Goal: Task Accomplishment & Management: Use online tool/utility

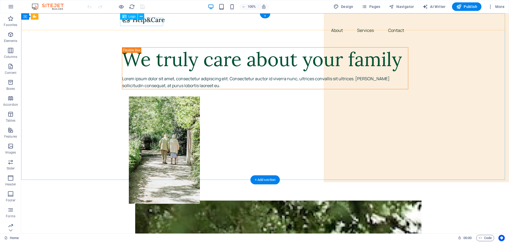
click at [140, 23] on div at bounding box center [265, 19] width 286 height 8
click at [140, 16] on icon at bounding box center [141, 17] width 3 height 6
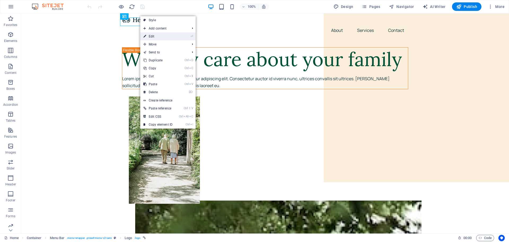
click at [153, 35] on link "⏎ Edit" at bounding box center [158, 36] width 36 height 8
select select "px"
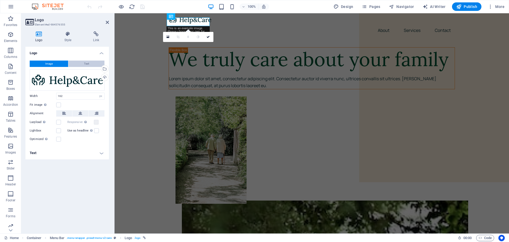
click at [81, 63] on button "Text" at bounding box center [86, 63] width 36 height 6
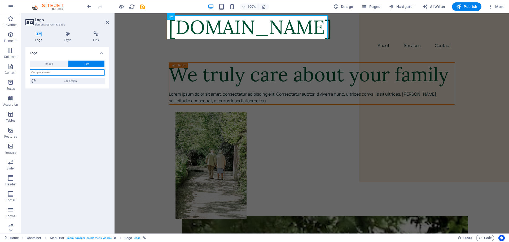
click at [62, 72] on input "text" at bounding box center [67, 72] width 75 height 6
type input "e"
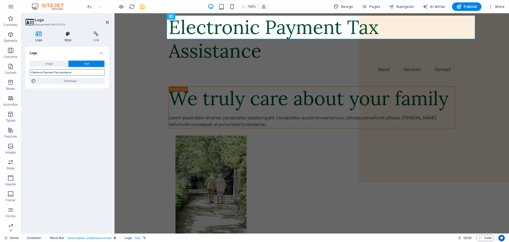
type input "Electronic Payment Tax Assistance"
click at [67, 34] on icon at bounding box center [68, 33] width 27 height 5
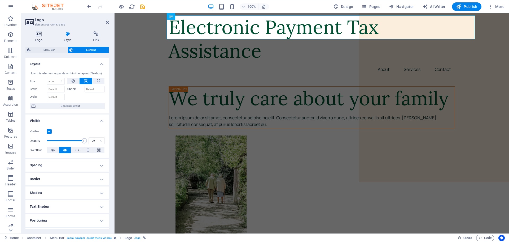
click at [38, 35] on icon at bounding box center [38, 33] width 27 height 5
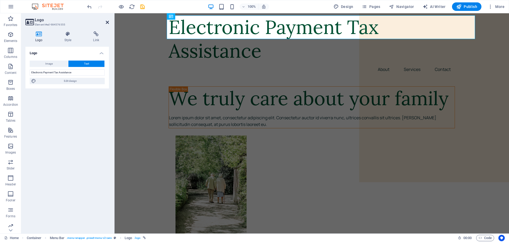
click at [109, 21] on icon at bounding box center [107, 22] width 3 height 4
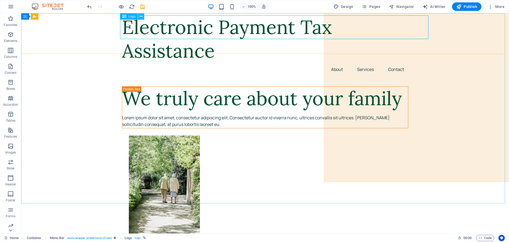
click at [141, 17] on icon at bounding box center [141, 17] width 3 height 6
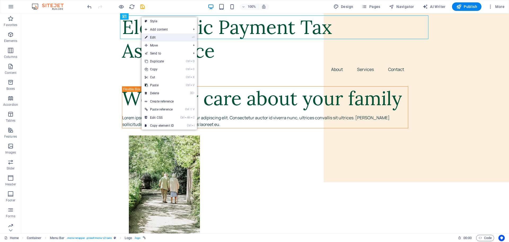
click at [148, 37] on link "⏎ Edit" at bounding box center [160, 37] width 36 height 8
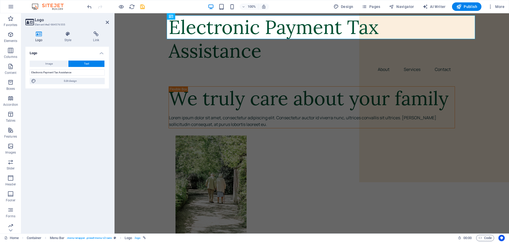
click at [101, 52] on h4 "Logo" at bounding box center [67, 52] width 84 height 10
click at [101, 52] on h4 "Logo" at bounding box center [67, 53] width 84 height 13
click at [69, 34] on icon at bounding box center [68, 33] width 27 height 5
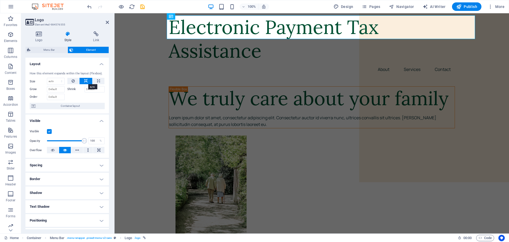
click at [85, 81] on icon at bounding box center [86, 81] width 4 height 6
click at [59, 80] on select "Default auto px % 1/1 1/2 1/3 1/4 1/5 1/6 1/7 1/8 1/9 1/10" at bounding box center [55, 81] width 17 height 6
select select "%"
click at [56, 78] on select "Default auto px % 1/1 1/2 1/3 1/4 1/5 1/6 1/7 1/8 1/9 1/10" at bounding box center [55, 81] width 17 height 6
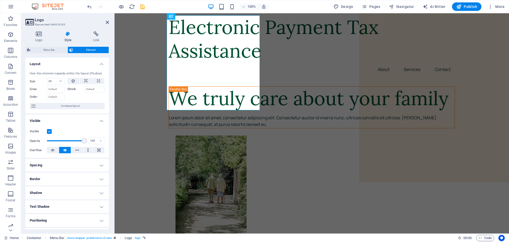
scroll to position [9, 0]
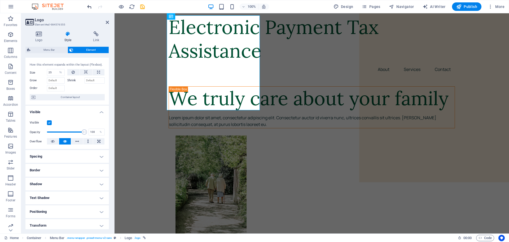
click at [90, 5] on icon "undo" at bounding box center [89, 7] width 6 height 6
type input "100"
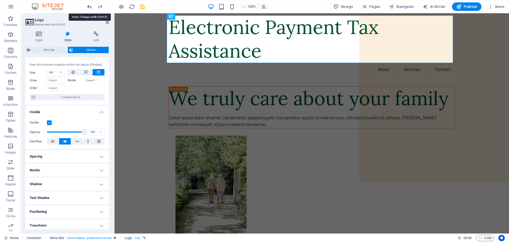
click at [90, 5] on icon "undo" at bounding box center [89, 7] width 6 height 6
select select "DISABLED_OPTION_VALUE"
click at [46, 156] on h4 "Spacing" at bounding box center [67, 156] width 84 height 13
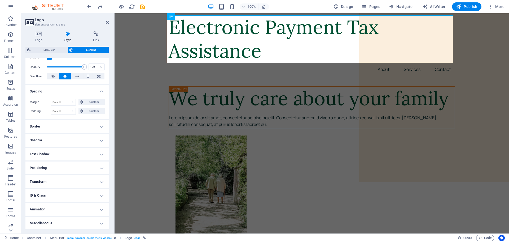
scroll to position [74, 0]
click at [186, 24] on div "Electronic Payment Tax Assistance" at bounding box center [312, 38] width 286 height 47
click at [207, 30] on div "Electronic Payment Tax Assistance" at bounding box center [312, 38] width 286 height 47
click at [251, 110] on div "We truly care about your family" at bounding box center [312, 98] width 286 height 24
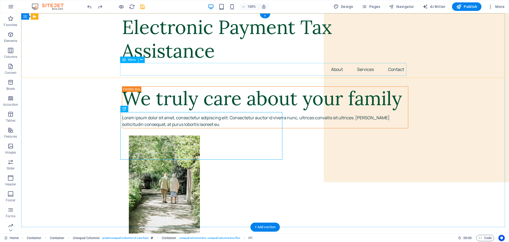
click at [363, 70] on nav "About Services Contact" at bounding box center [265, 69] width 286 height 13
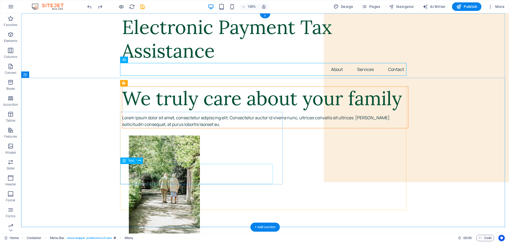
click at [153, 128] on div "Lorem ipsum dolor sit amet, consectetur adipiscing elit. Consectetur auctor id …" at bounding box center [265, 121] width 286 height 14
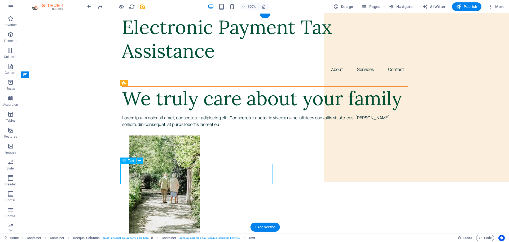
click at [132, 128] on div "Lorem ipsum dolor sit amet, consectetur adipiscing elit. Consectetur auctor id …" at bounding box center [265, 121] width 286 height 14
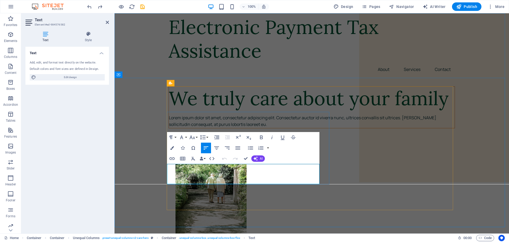
click at [181, 128] on p "Lorem ipsum dolor sit amet, consectetur adipiscing elit. Consectetur auctor id …" at bounding box center [312, 121] width 286 height 14
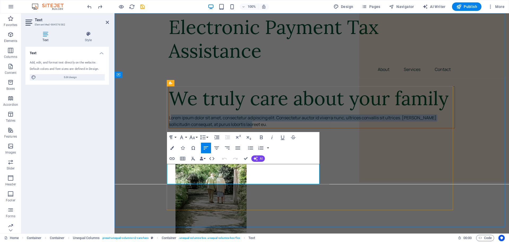
drag, startPoint x: 169, startPoint y: 167, endPoint x: 218, endPoint y: 178, distance: 49.9
click at [218, 128] on p "Lorem ipsum dolor sit amet, consectetur adipiscing elit. Consectetur auctor id …" at bounding box center [312, 121] width 286 height 14
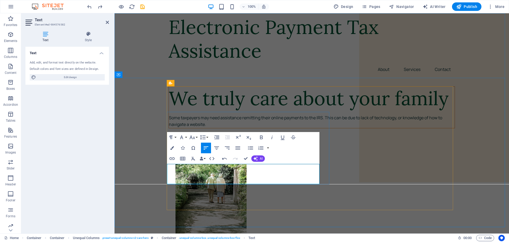
click at [247, 128] on p "​Some taxpayers may need assistance remitting their online payments to the IRS.…" at bounding box center [312, 121] width 286 height 14
click at [202, 128] on p "Some taxpayers may need assistance remitting their online payments to the IRS. …" at bounding box center [312, 121] width 286 height 14
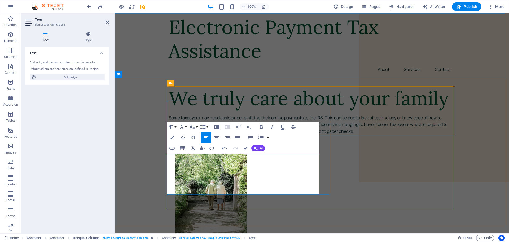
click at [294, 135] on p "Some taxpayers may need assistance remitting their online payments to the IRS. …" at bounding box center [312, 124] width 286 height 20
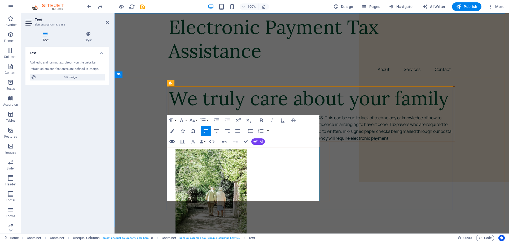
click at [217, 141] on p "Some taxpayers may need assistance remitting their online payments to the IRS. …" at bounding box center [312, 127] width 286 height 27
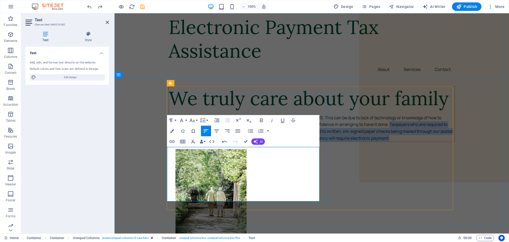
drag, startPoint x: 217, startPoint y: 171, endPoint x: 222, endPoint y: 180, distance: 10.1
click at [228, 141] on p "Some taxpayers may need assistance remitting their online payments to the IRS. …" at bounding box center [312, 127] width 286 height 27
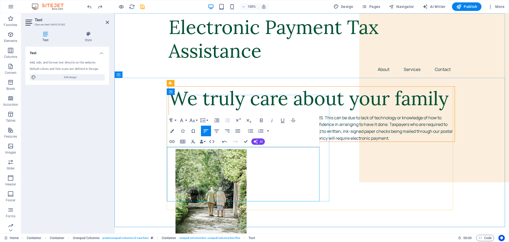
click at [178, 141] on p "Some taxpayers may need assistance remitting their online payments to the IRS. …" at bounding box center [312, 127] width 286 height 27
click at [216, 141] on p "Some taxpayers may need assistance remitting their online payments to the IRS. …" at bounding box center [312, 127] width 286 height 27
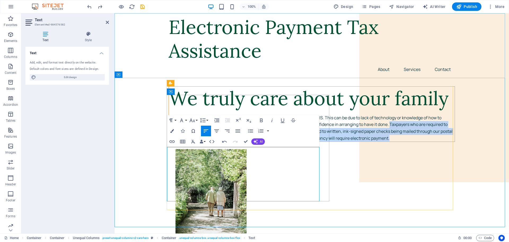
drag, startPoint x: 222, startPoint y: 175, endPoint x: 229, endPoint y: 191, distance: 18.2
click at [229, 141] on p "Some taxpayers may need assistance remitting their online payments to the IRS. …" at bounding box center [312, 127] width 286 height 27
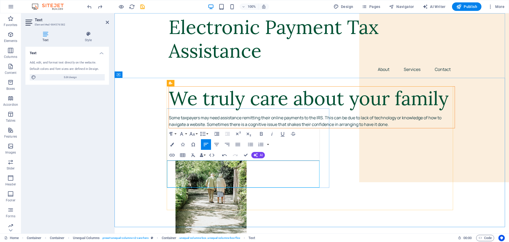
click at [169, 128] on p "Some taxpayers may need assistance remitting their online payments to the IRS. …" at bounding box center [312, 121] width 286 height 14
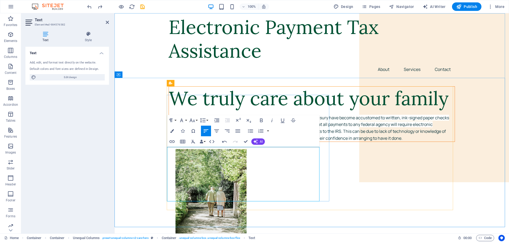
click at [235, 134] on span "Taxpayers who are required to submit quarterly estimated taxes to the US Treasu…" at bounding box center [309, 124] width 280 height 19
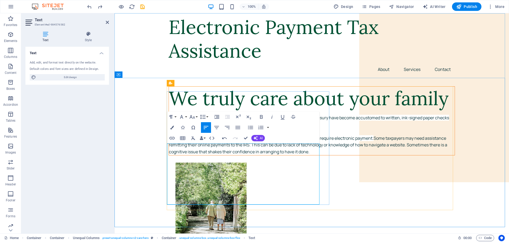
click at [220, 141] on span "In the near future, it is highly likely that all payments to any federal agency…" at bounding box center [271, 138] width 205 height 6
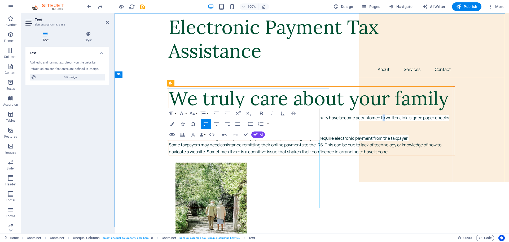
drag, startPoint x: 239, startPoint y: 151, endPoint x: 241, endPoint y: 154, distance: 3.6
click at [240, 127] on span "Taxpayers who are required to submit quarterly estimated taxes to the US Treasu…" at bounding box center [309, 121] width 280 height 13
click at [240, 128] on p "Taxpayers who are required to submit quarterly estimated taxes to the US Treasu…" at bounding box center [312, 121] width 286 height 14
click at [179, 155] on p "​ Some taxpayers may need assistance remitting their online payments to the IRS…" at bounding box center [312, 148] width 286 height 14
click at [212, 155] on p "​ Some taxpayers may need assistance remitting their online payments to the IRS…" at bounding box center [312, 148] width 286 height 14
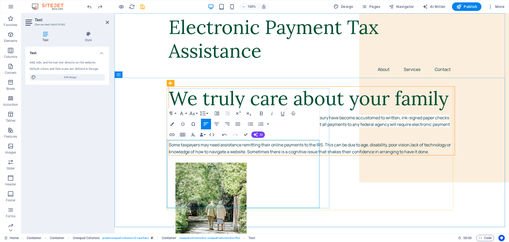
click at [298, 155] on p "Some taxpayers may need assistance remitting their online payments to the IRS. …" at bounding box center [312, 148] width 286 height 14
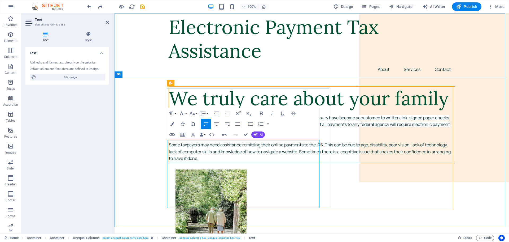
click at [283, 162] on p "Some taxpayers may need assistance remitting their online payments to the IRS. …" at bounding box center [312, 151] width 286 height 20
click at [285, 162] on p "Some taxpayers may need assistance remitting their online payments to the IRS. …" at bounding box center [312, 151] width 286 height 20
click at [301, 162] on p "Some taxpayers may need assistance remitting their online payments to the IRS. …" at bounding box center [312, 151] width 286 height 20
click at [216, 162] on p "Some taxpayers may need assistance remitting their online payments to the IRS. …" at bounding box center [312, 151] width 286 height 20
click at [224, 162] on p "Some taxpayers may need assistance remitting their online payments to the IRS. …" at bounding box center [312, 151] width 286 height 20
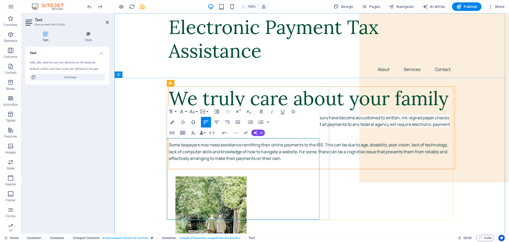
click at [214, 162] on p "Some taxpayers may need assistance remitting their online payments to the IRS. …" at bounding box center [312, 151] width 286 height 20
click at [277, 162] on p "Some taxpayers may need assistance remitting their online payments to the IRS. …" at bounding box center [312, 151] width 286 height 20
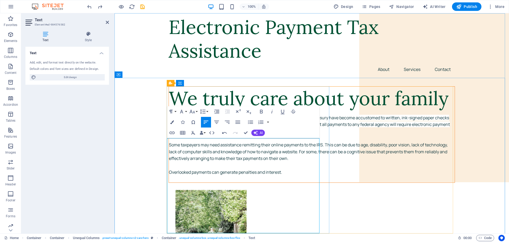
click at [237, 176] on p "Overlooked payments can generate penalties and interest." at bounding box center [312, 172] width 286 height 7
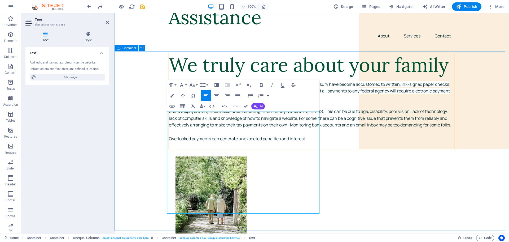
scroll to position [35, 0]
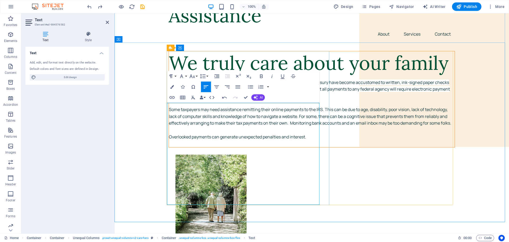
click at [279, 127] on p "Some taxpayers may need assistance remitting their online payments to the IRS. …" at bounding box center [312, 116] width 286 height 20
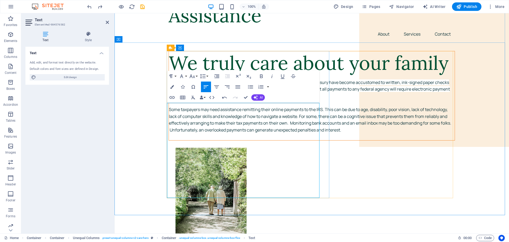
click at [208, 133] on p "Some taxpayers may need assistance remitting their online payments to the IRS. …" at bounding box center [312, 119] width 286 height 27
click at [301, 133] on p "Some taxpayers may need assistance remitting their online payments to the IRS. …" at bounding box center [312, 119] width 286 height 27
click at [285, 133] on p "Some taxpayers may need assistance remitting their online payments to the IRS. …" at bounding box center [312, 119] width 286 height 27
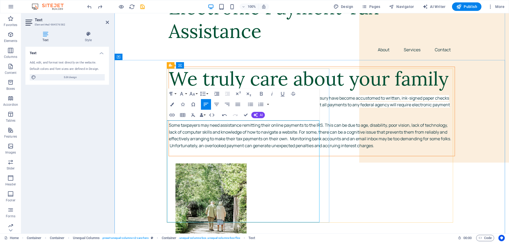
scroll to position [18, 0]
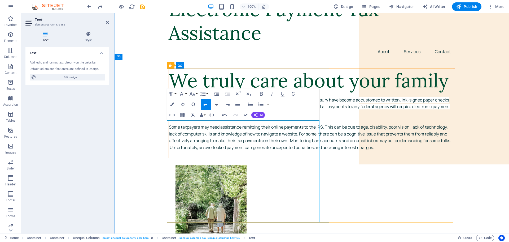
click at [256, 116] on span "In the near future, it is highly likely that all payments to any federal agency…" at bounding box center [309, 109] width 281 height 13
click at [193, 77] on div "We truly care about your family" at bounding box center [312, 81] width 286 height 24
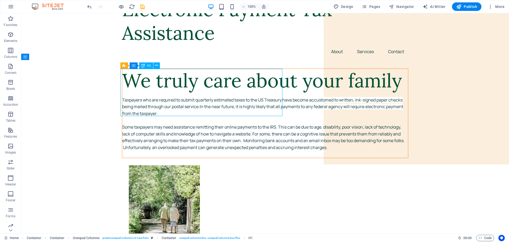
scroll to position [0, 0]
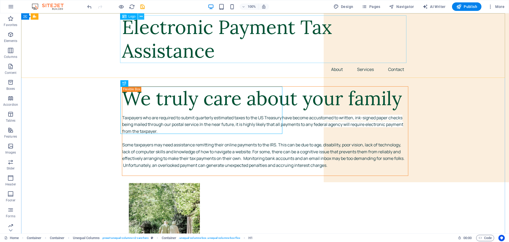
click at [140, 17] on icon at bounding box center [141, 17] width 3 height 6
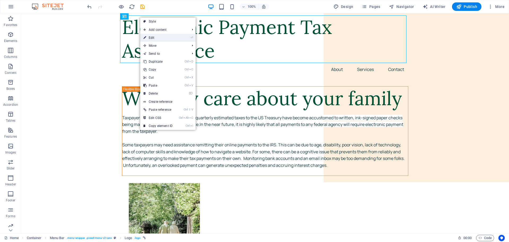
click at [152, 37] on link "⏎ Edit" at bounding box center [158, 38] width 36 height 8
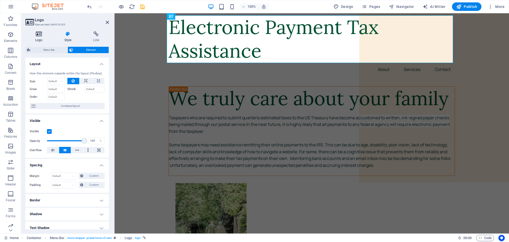
click at [38, 38] on h4 "Logo" at bounding box center [39, 36] width 29 height 11
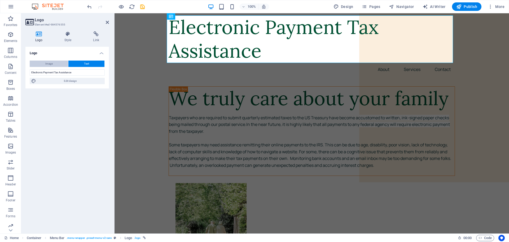
click at [49, 63] on span "Image" at bounding box center [48, 63] width 7 height 6
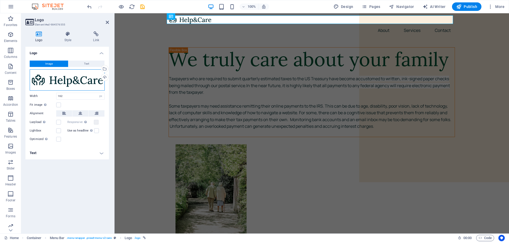
click at [53, 78] on div "Drag files here, click to choose files or select files from Files or our free s…" at bounding box center [67, 79] width 75 height 21
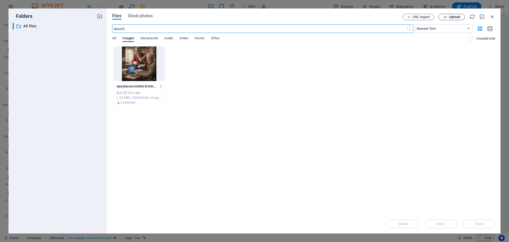
click at [450, 16] on span "Upload" at bounding box center [454, 16] width 11 height 3
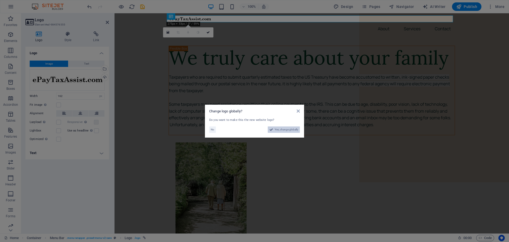
click at [281, 132] on span "Yes, change globally" at bounding box center [287, 129] width 24 height 6
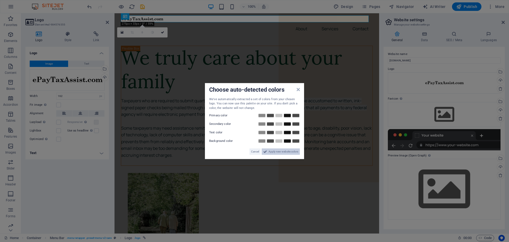
drag, startPoint x: 278, startPoint y: 151, endPoint x: 129, endPoint y: 143, distance: 148.7
click at [278, 151] on span "Apply new website colors" at bounding box center [284, 151] width 30 height 6
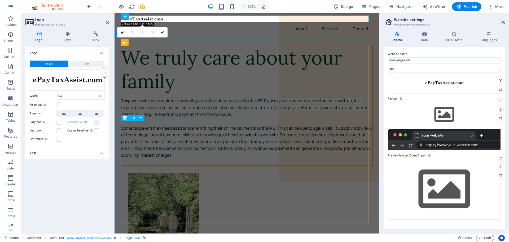
click at [227, 155] on div "Taxpayers who are required to submit quarterly estimated taxes to the US Treasu…" at bounding box center [246, 131] width 251 height 68
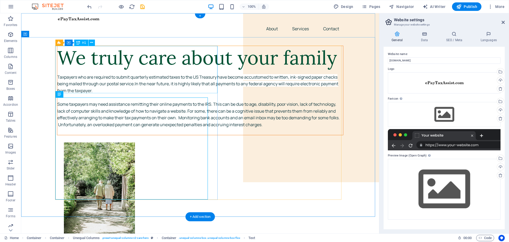
click at [212, 69] on div "We truly care about your family" at bounding box center [200, 58] width 286 height 24
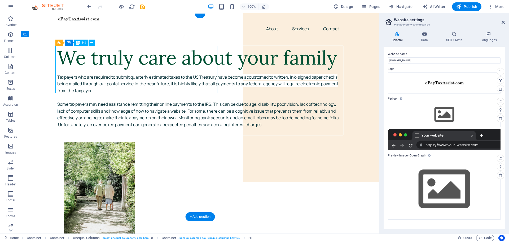
click at [121, 66] on div "We truly care about your family" at bounding box center [200, 58] width 286 height 24
click at [505, 21] on icon at bounding box center [503, 22] width 3 height 4
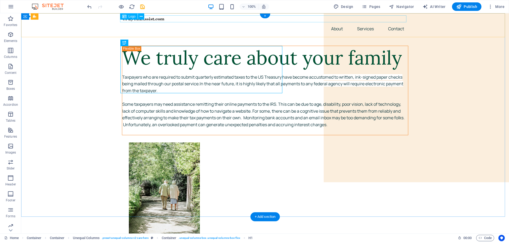
click at [156, 19] on div at bounding box center [265, 18] width 286 height 7
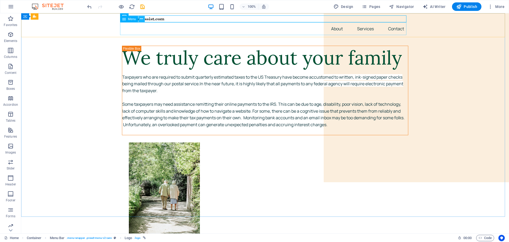
click at [142, 20] on icon at bounding box center [141, 19] width 3 height 6
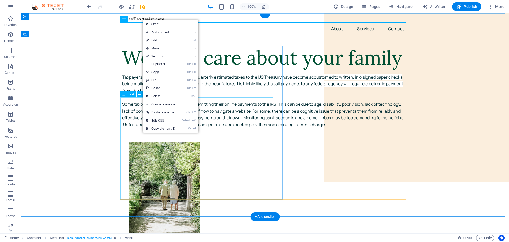
click at [212, 122] on div "Taxpayers who are required to submit quarterly estimated taxes to the US Treasu…" at bounding box center [265, 104] width 286 height 61
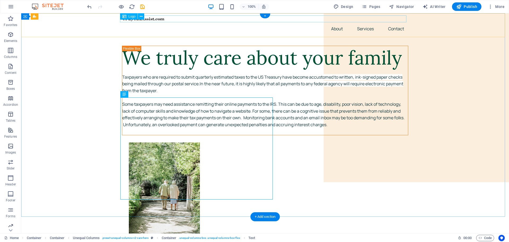
click at [159, 19] on div at bounding box center [265, 18] width 286 height 7
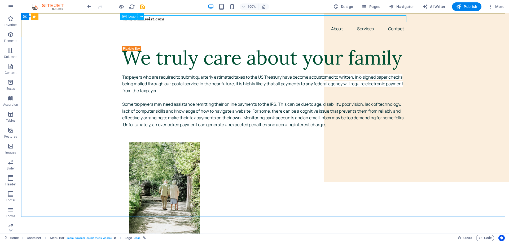
click at [125, 16] on icon at bounding box center [124, 16] width 4 height 6
click at [143, 16] on button at bounding box center [141, 16] width 6 height 6
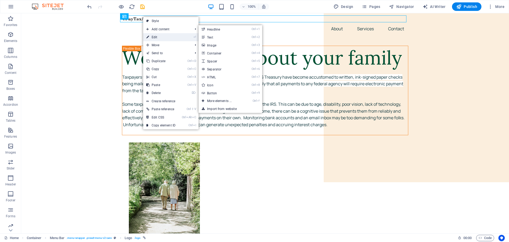
click at [156, 37] on link "⏎ Edit" at bounding box center [161, 37] width 36 height 8
select select "px"
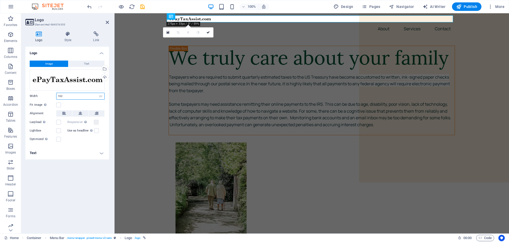
drag, startPoint x: 74, startPoint y: 97, endPoint x: 32, endPoint y: 99, distance: 42.3
click at [34, 99] on div "Image Text Drag files here, click to choose files or select files from Files or…" at bounding box center [67, 101] width 84 height 90
type input "100"
click at [208, 32] on icon at bounding box center [208, 32] width 3 height 3
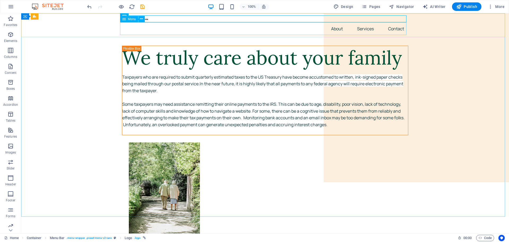
click at [147, 18] on div "Menu" at bounding box center [134, 19] width 28 height 7
click at [141, 19] on icon at bounding box center [141, 19] width 3 height 6
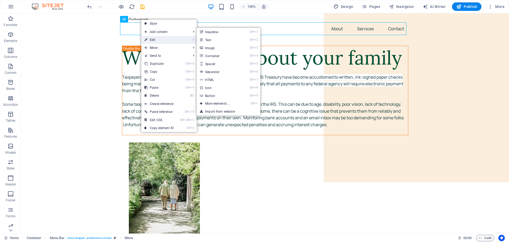
click at [154, 39] on link "⏎ Edit" at bounding box center [159, 40] width 36 height 8
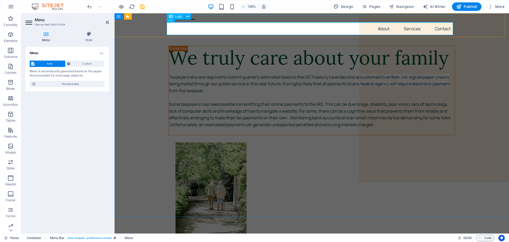
click at [210, 19] on div at bounding box center [312, 18] width 286 height 7
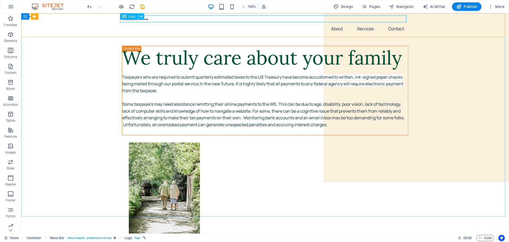
click at [141, 17] on icon at bounding box center [141, 17] width 3 height 6
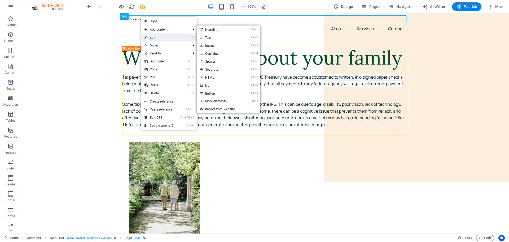
click at [153, 37] on link "⏎ Edit" at bounding box center [159, 37] width 36 height 8
select select "px"
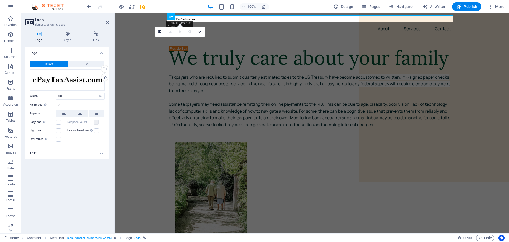
click at [59, 105] on label at bounding box center [58, 104] width 5 height 5
click at [0, 0] on input "Fit image Automatically fit image to a fixed width and height" at bounding box center [0, 0] width 0 height 0
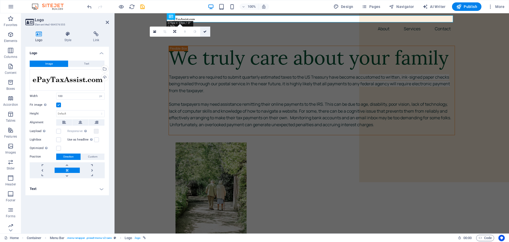
click at [208, 32] on link at bounding box center [205, 32] width 10 height 10
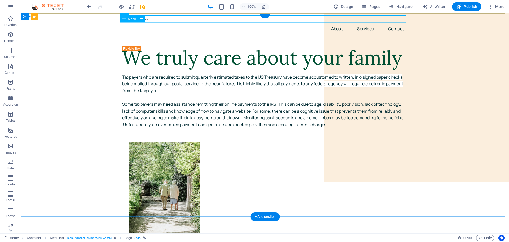
click at [215, 31] on nav "About Services Contact" at bounding box center [265, 28] width 286 height 13
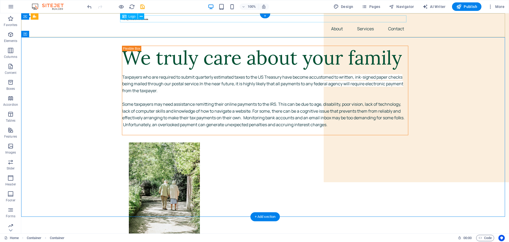
click at [150, 18] on div at bounding box center [265, 18] width 286 height 7
click at [158, 20] on div at bounding box center [265, 18] width 286 height 7
click at [143, 17] on button at bounding box center [141, 16] width 6 height 6
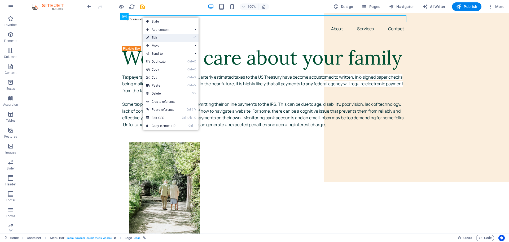
click at [154, 38] on link "⏎ Edit" at bounding box center [161, 38] width 36 height 8
select select "px"
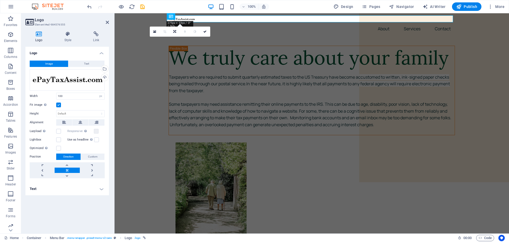
click at [58, 103] on label at bounding box center [58, 104] width 5 height 5
click at [0, 0] on input "Fit image Automatically fit image to a fixed width and height" at bounding box center [0, 0] width 0 height 0
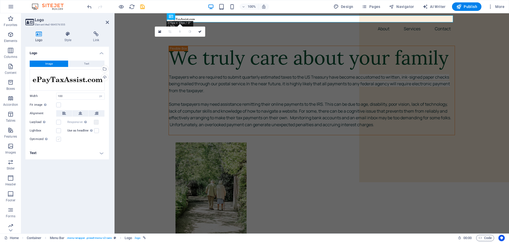
click at [58, 139] on label at bounding box center [58, 139] width 5 height 5
click at [0, 0] on input "Optimized Images are compressed to improve page speed." at bounding box center [0, 0] width 0 height 0
click at [210, 30] on icon at bounding box center [209, 31] width 3 height 3
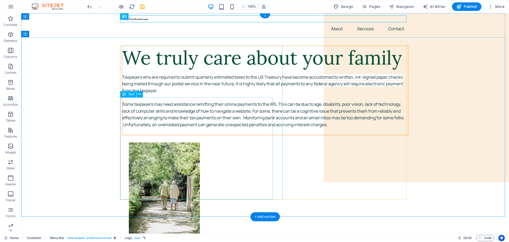
click at [159, 119] on div "Taxpayers who are required to submit quarterly estimated taxes to the US Treasu…" at bounding box center [265, 104] width 286 height 61
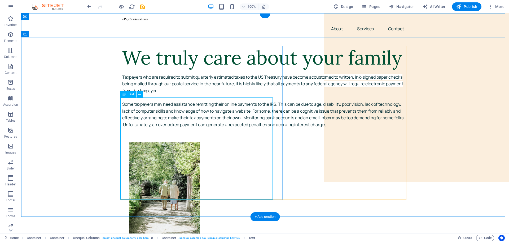
click at [142, 114] on div "Taxpayers who are required to submit quarterly estimated taxes to the US Treasu…" at bounding box center [265, 104] width 286 height 61
click at [122, 100] on div "Taxpayers who are required to submit quarterly estimated taxes to the US Treasu…" at bounding box center [265, 104] width 286 height 61
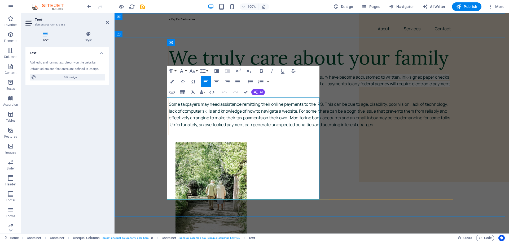
click at [184, 87] on span "Taxpayers who are required to submit quarterly estimated taxes to the US Treasu…" at bounding box center [309, 80] width 280 height 13
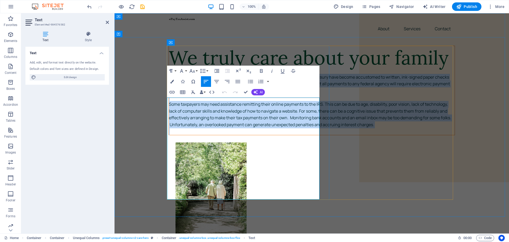
drag, startPoint x: 168, startPoint y: 101, endPoint x: 193, endPoint y: 175, distance: 78.7
click at [191, 135] on div "Taxpayers who are required to submit quarterly estimated taxes to the US Treasu…" at bounding box center [312, 104] width 286 height 61
copy div "axpayers who are required to submit quarterly estimated taxes to the US Treasur…"
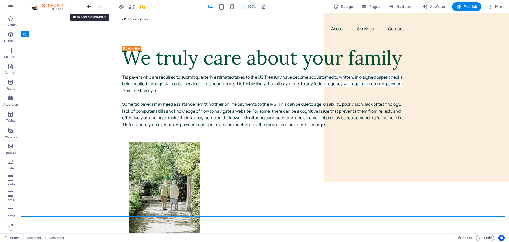
click at [89, 5] on icon "undo" at bounding box center [89, 7] width 6 height 6
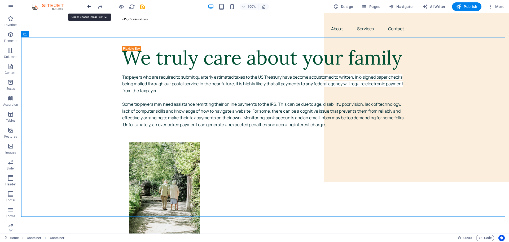
click at [89, 5] on icon "undo" at bounding box center [89, 7] width 6 height 6
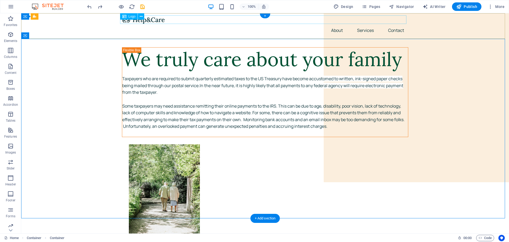
click at [158, 16] on div at bounding box center [265, 19] width 286 height 8
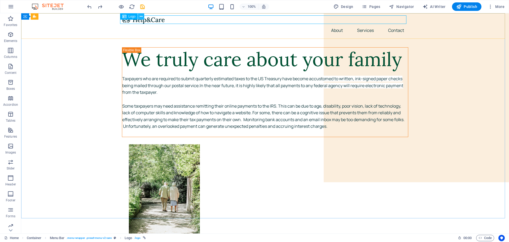
click at [141, 16] on icon at bounding box center [141, 17] width 3 height 6
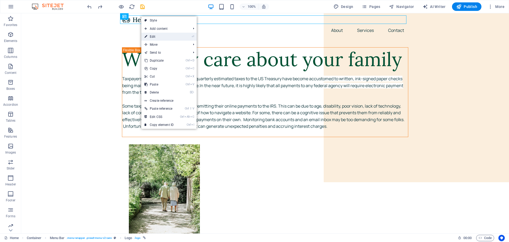
click at [156, 35] on link "⏎ Edit" at bounding box center [159, 37] width 36 height 8
select select "px"
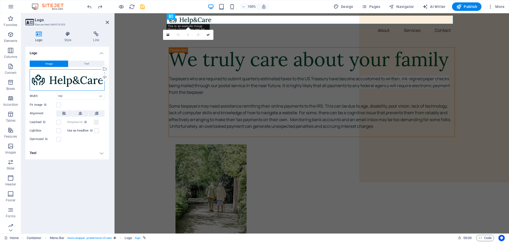
click at [83, 77] on div "Drag files here, click to choose files or select files from Files or our free s…" at bounding box center [67, 79] width 75 height 21
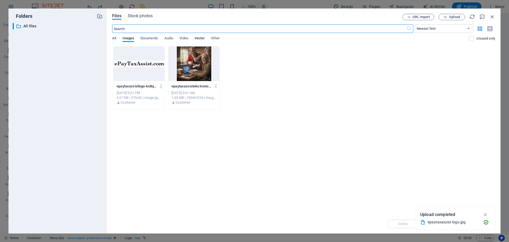
click at [198, 38] on span "Vector" at bounding box center [200, 38] width 10 height 7
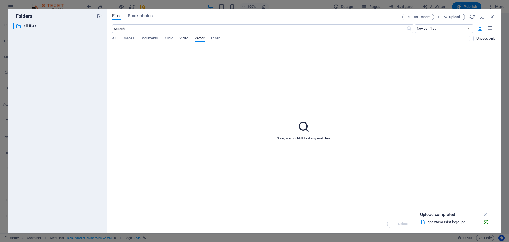
click at [184, 38] on span "Video" at bounding box center [184, 38] width 8 height 7
click at [171, 36] on span "Audio" at bounding box center [168, 38] width 9 height 7
click at [150, 38] on span "Documents" at bounding box center [150, 38] width 18 height 7
click at [112, 38] on span "All" at bounding box center [114, 38] width 4 height 7
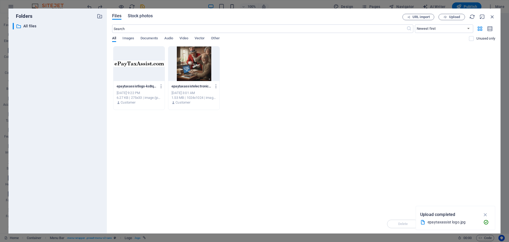
click at [141, 15] on span "Stock photos" at bounding box center [140, 16] width 25 height 6
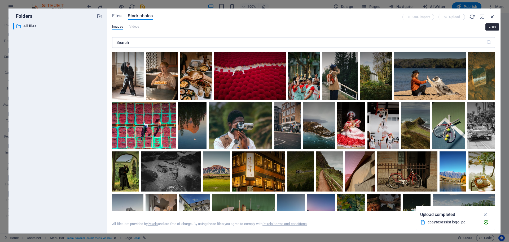
click at [494, 16] on icon "button" at bounding box center [493, 17] width 6 height 6
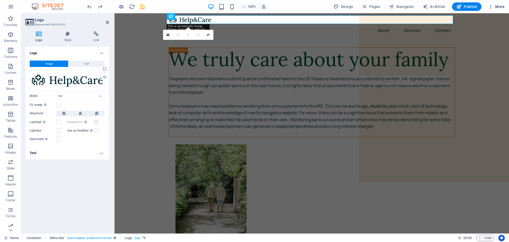
click at [498, 6] on span "More" at bounding box center [496, 6] width 17 height 5
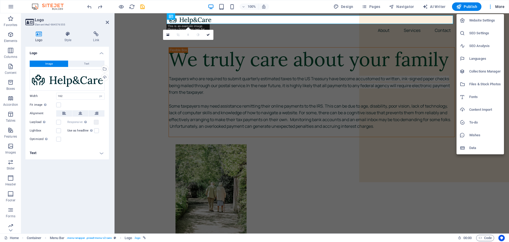
click at [151, 58] on div at bounding box center [254, 121] width 509 height 242
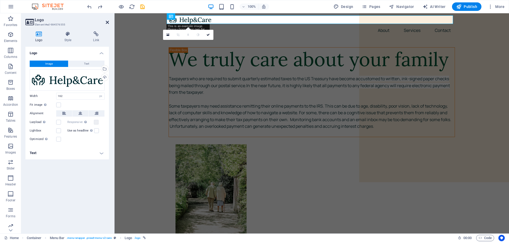
click at [106, 21] on icon at bounding box center [107, 22] width 3 height 4
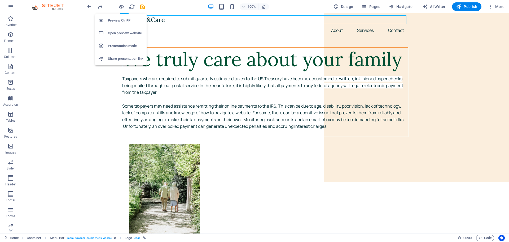
click at [120, 31] on h6 "Open preview website" at bounding box center [126, 33] width 36 height 6
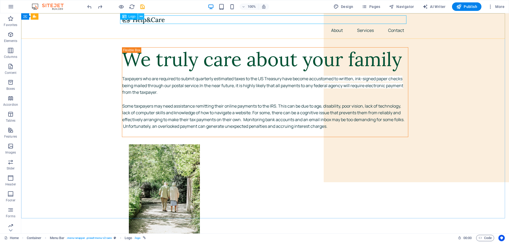
click at [142, 16] on icon at bounding box center [141, 17] width 3 height 6
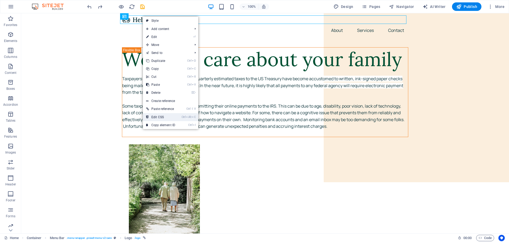
click at [156, 116] on link "Ctrl Alt C Edit CSS" at bounding box center [161, 117] width 36 height 8
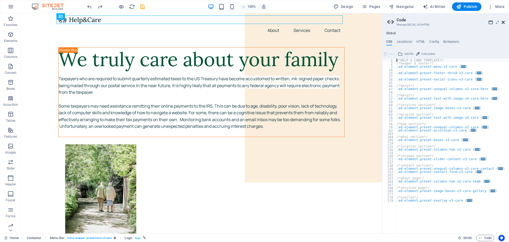
click at [503, 23] on icon at bounding box center [503, 22] width 3 height 4
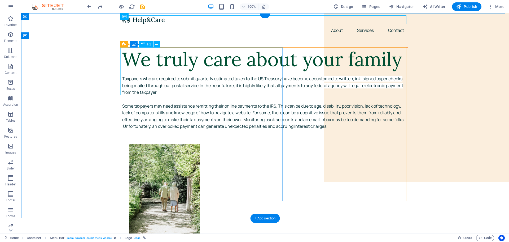
click at [172, 63] on div "We truly care about your family" at bounding box center [265, 59] width 286 height 24
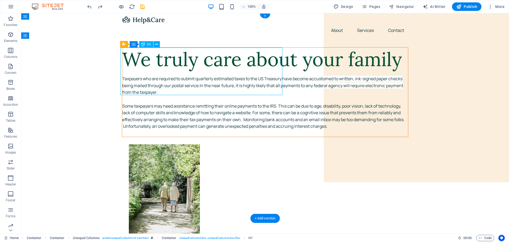
click at [138, 65] on div "We truly care about your family" at bounding box center [265, 59] width 286 height 24
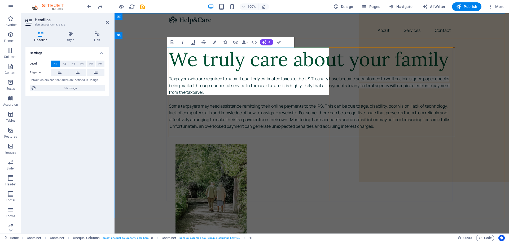
click at [193, 61] on h1 "We truly care about your family" at bounding box center [312, 59] width 286 height 24
click at [181, 57] on h1 "We truly care about your family" at bounding box center [312, 59] width 286 height 24
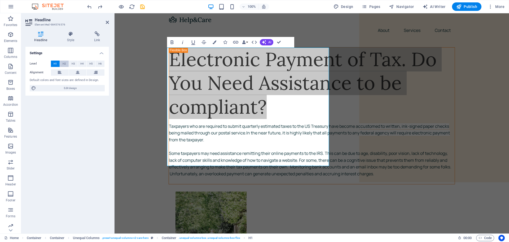
click at [65, 62] on span "H2" at bounding box center [64, 63] width 3 height 6
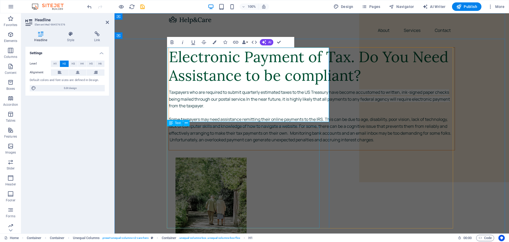
click at [227, 134] on div "Taxpayers who are required to submit quarterly estimated taxes to the US Treasu…" at bounding box center [312, 119] width 286 height 61
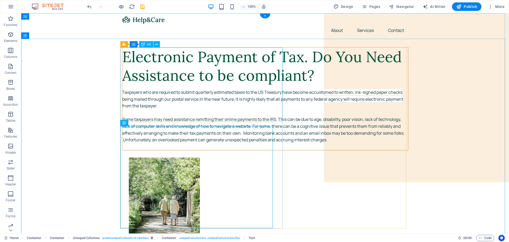
click at [126, 85] on div "Electronic Payment of Tax. Do You Need Assistance to be compliant?" at bounding box center [265, 65] width 286 height 37
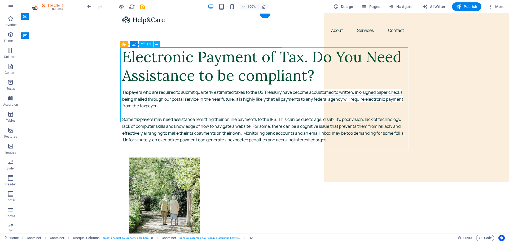
click at [126, 85] on div "Electronic Payment of Tax. Do You Need Assistance to be compliant?" at bounding box center [265, 65] width 286 height 37
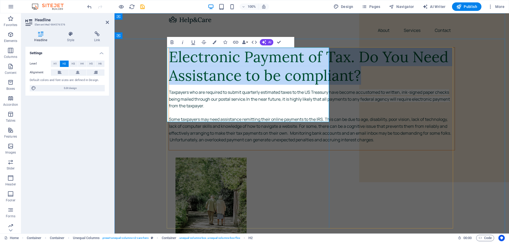
click at [174, 85] on h2 "Electronic Payment of Tax. Do You Need Assistance to be compliant?" at bounding box center [312, 65] width 286 height 37
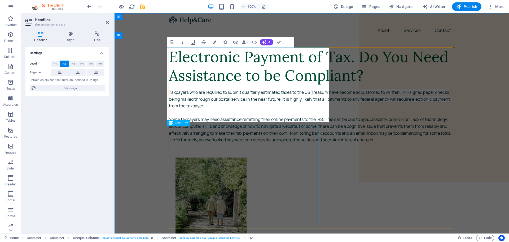
click at [243, 139] on div "Taxpayers who are required to submit quarterly estimated taxes to the US Treasu…" at bounding box center [312, 119] width 286 height 61
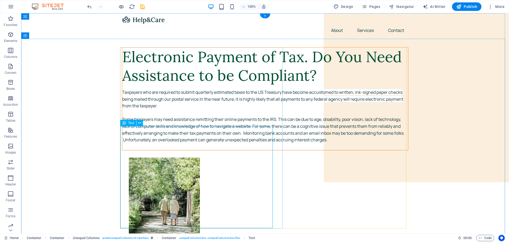
click at [142, 143] on div "Taxpayers who are required to submit quarterly estimated taxes to the US Treasu…" at bounding box center [265, 119] width 286 height 61
click at [334, 30] on nav "About Services Contact" at bounding box center [265, 30] width 286 height 13
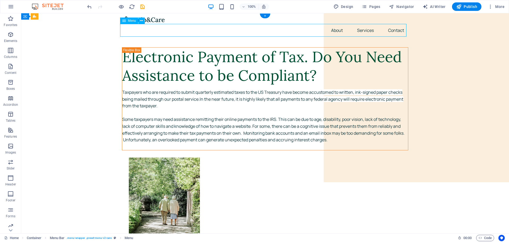
click at [334, 30] on nav "About Services Contact" at bounding box center [265, 30] width 286 height 13
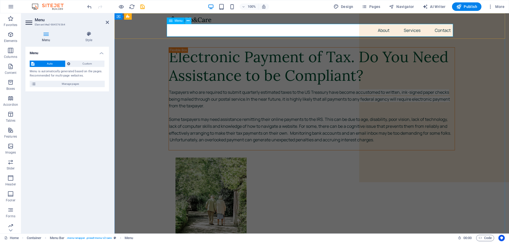
click at [187, 21] on icon at bounding box center [188, 21] width 3 height 6
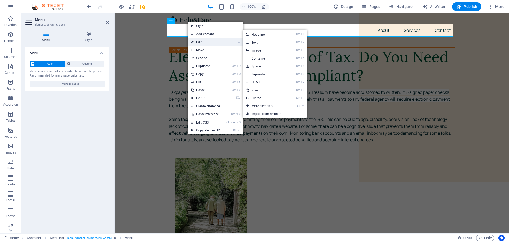
click at [205, 41] on link "⏎ Edit" at bounding box center [206, 42] width 36 height 8
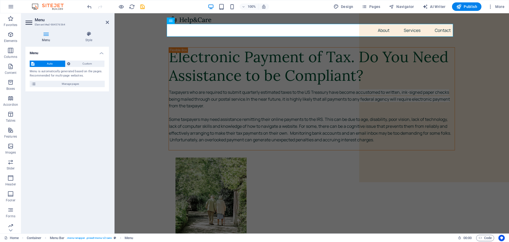
click at [43, 32] on icon at bounding box center [45, 33] width 41 height 5
click at [59, 82] on span "Manage pages" at bounding box center [71, 84] width 66 height 6
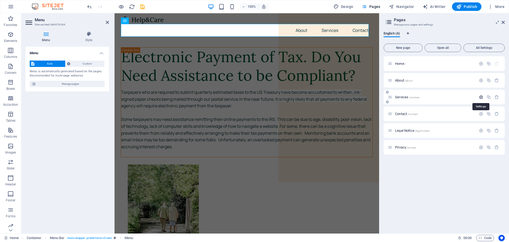
click at [482, 96] on icon "button" at bounding box center [481, 97] width 5 height 5
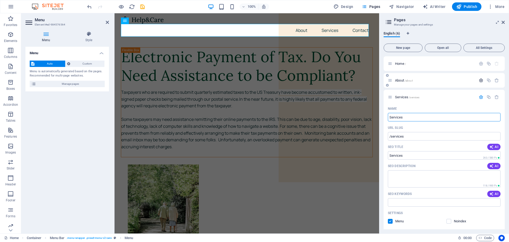
click at [481, 80] on icon "button" at bounding box center [481, 80] width 5 height 5
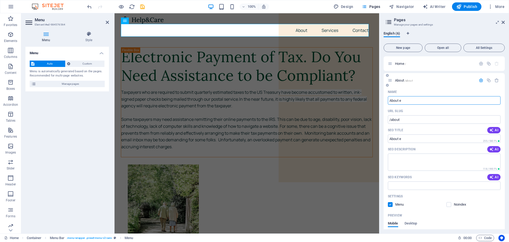
type input "About e"
type input "/about-e"
type input "About ePayTaxA"
type input "/about-epaytax"
type input "About ePayTaxAssit"
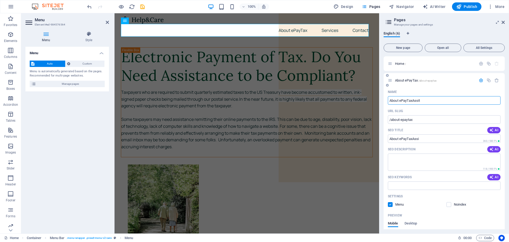
type input "/about-epaytaxassi"
type input "About [DOMAIN_NAME]"
type input "/about-epaytaxassist-com"
type input "About [DOMAIN_NAME]"
click at [418, 112] on div "URL SLUG" at bounding box center [444, 111] width 113 height 8
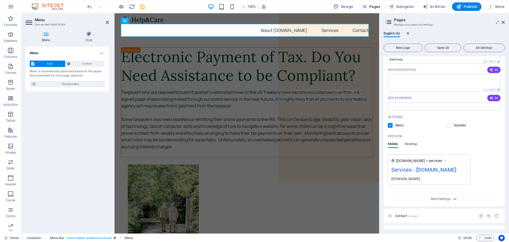
scroll to position [330, 0]
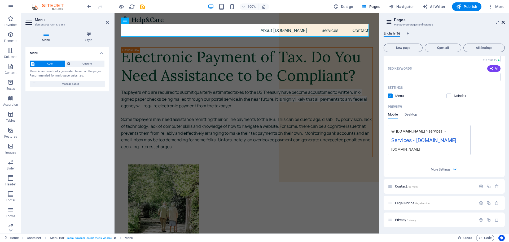
click at [504, 22] on icon at bounding box center [503, 22] width 3 height 4
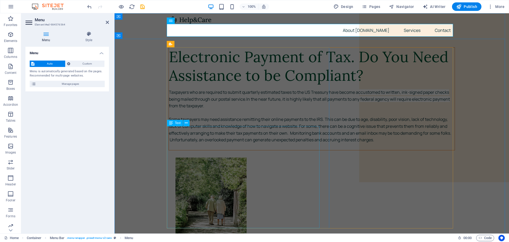
click at [259, 150] on div "Taxpayers who are required to submit quarterly estimated taxes to the US Treasu…" at bounding box center [312, 119] width 286 height 61
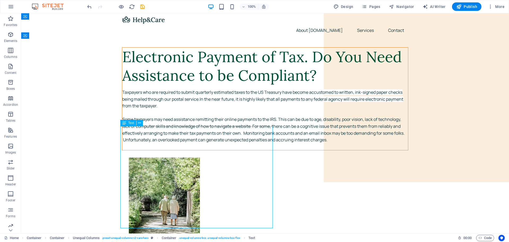
click at [197, 132] on div "Taxpayers who are required to submit quarterly estimated taxes to the US Treasu…" at bounding box center [265, 119] width 286 height 61
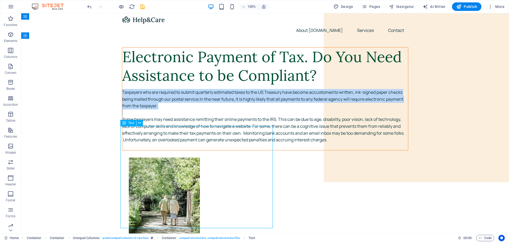
click at [122, 102] on span "Taxpayers who are required to submit quarterly estimated taxes to the US Treasu…" at bounding box center [262, 95] width 280 height 13
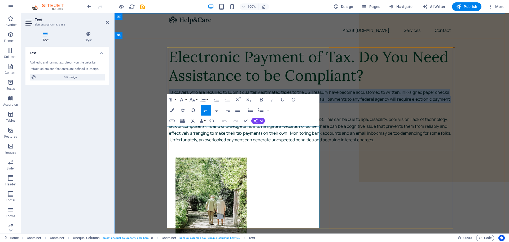
click at [226, 109] on span "In the near future, it is highly likely that all payments to any federal agency…" at bounding box center [309, 102] width 281 height 13
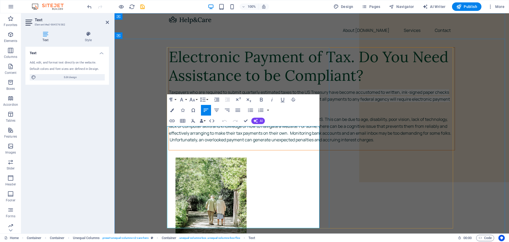
click at [235, 102] on span "Taxpayers who are required to submit quarterly estimated taxes to the US Treasu…" at bounding box center [309, 95] width 280 height 13
drag, startPoint x: 241, startPoint y: 130, endPoint x: 291, endPoint y: 128, distance: 50.4
click at [291, 102] on span "Taxpayers who are required to submit quarterly estimated taxes to the US Treasu…" at bounding box center [309, 95] width 280 height 13
click at [260, 99] on icon "button" at bounding box center [261, 99] width 6 height 6
click at [248, 109] on p "Taxpayers who are required to submit quarterly estimated taxes to the US Treasu…" at bounding box center [312, 99] width 286 height 20
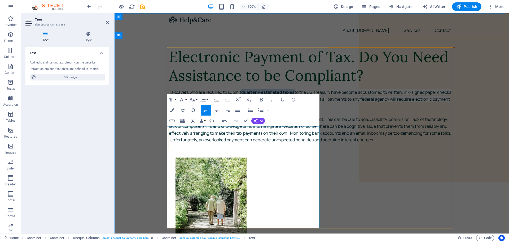
drag, startPoint x: 241, startPoint y: 129, endPoint x: 292, endPoint y: 130, distance: 51.2
click at [292, 95] on strong "quarterly estimated taxes" at bounding box center [267, 92] width 53 height 6
click at [245, 109] on p "Taxpayers who are required to submit quarterly estimated taxes to the US Treasu…" at bounding box center [312, 99] width 286 height 20
click at [309, 102] on span "Taxpayers who are required to submit quarterly estimated taxes to the US Treasu…" at bounding box center [310, 95] width 282 height 13
click at [279, 109] on span "In the near future, it is highly likely that all payments to any federal agency…" at bounding box center [309, 102] width 281 height 13
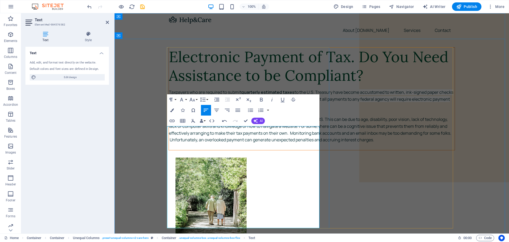
click at [232, 102] on span "Taxpayers who are required to submit quarterly estimated taxes to the U.S. Trea…" at bounding box center [311, 95] width 285 height 13
click at [220, 109] on span "In the near future, it is highly likely that all payments to any federal agency…" at bounding box center [310, 102] width 283 height 13
click at [267, 109] on p "Taxpayers who are required to submit quarterly estimated taxes to the U.S. Trea…" at bounding box center [312, 99] width 286 height 20
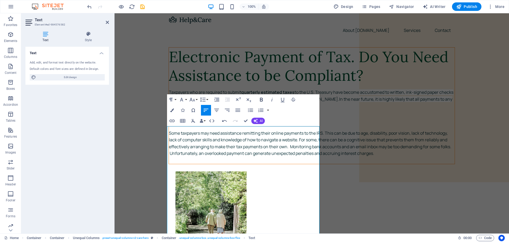
click at [262, 98] on icon "button" at bounding box center [261, 100] width 3 height 4
click at [185, 130] on p at bounding box center [312, 126] width 286 height 7
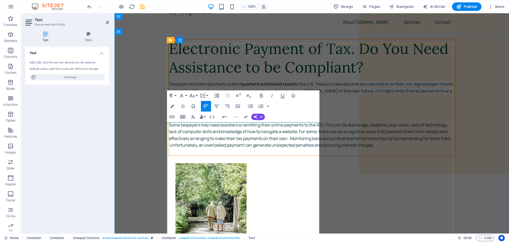
scroll to position [18, 0]
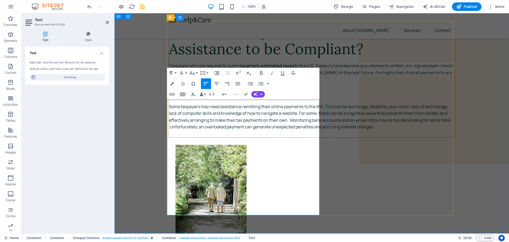
click at [241, 130] on p "Some taxpayers may need assistance remitting their online payments to the IRS. …" at bounding box center [312, 116] width 286 height 27
drag, startPoint x: 260, startPoint y: 157, endPoint x: 268, endPoint y: 158, distance: 8.0
click at [268, 130] on p "Some taxpayers may need assistance remitting their online payments to the IRS. …" at bounding box center [312, 116] width 286 height 27
click at [273, 130] on p "Some taxpayers may need assistance remitting online payments to the IRS. This c…" at bounding box center [312, 116] width 286 height 27
click at [298, 130] on p "Some taxpayers may need assistance remitting online tax payments to the IRS. Th…" at bounding box center [312, 116] width 286 height 27
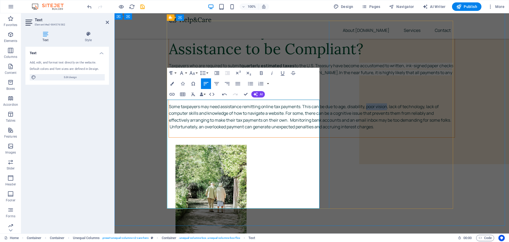
drag, startPoint x: 215, startPoint y: 164, endPoint x: 236, endPoint y: 163, distance: 21.0
click at [236, 130] on p "Some taxpayers may need assistance remitting online tax payments. This can be d…" at bounding box center [312, 116] width 286 height 27
click at [293, 130] on p "Some taxpayers may need assistance remitting online tax payments. This can be d…" at bounding box center [312, 116] width 286 height 27
click at [295, 130] on p "Some taxpayers may need assistance remitting online tax payments. This can be d…" at bounding box center [312, 116] width 286 height 27
click at [243, 130] on p "Some taxpayers may need assistance remitting online tax payments. This can be d…" at bounding box center [312, 116] width 286 height 27
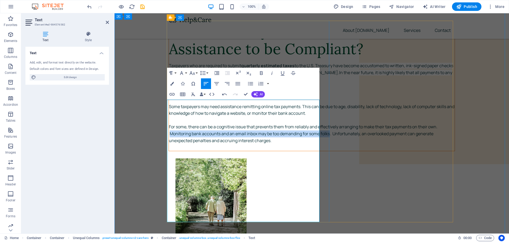
drag, startPoint x: 289, startPoint y: 191, endPoint x: 305, endPoint y: 197, distance: 17.6
click at [305, 144] on p "For some, there can be a cognitive issue that prevents them from reliably and e…" at bounding box center [312, 133] width 286 height 20
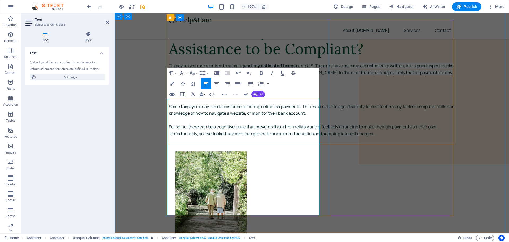
click at [211, 137] on p "For some, there can be a cognitive issue that prevents them from reliably and e…" at bounding box center [312, 130] width 286 height 14
click at [206, 137] on p "For some, there can be a cognitive issue that prevents them from reliably and e…" at bounding box center [312, 130] width 286 height 14
click at [225, 96] on p "Will you be able to comply?" at bounding box center [312, 92] width 286 height 7
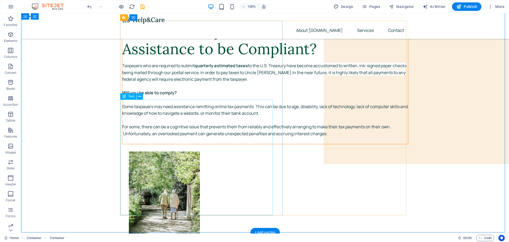
click at [185, 130] on div "Taxpayers who are required to submit quarterly estimated taxes to the U.S. Trea…" at bounding box center [265, 102] width 286 height 81
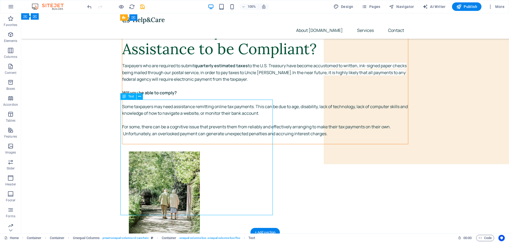
click at [165, 132] on div "Taxpayers who are required to submit quarterly estimated taxes to the U.S. Trea…" at bounding box center [265, 102] width 286 height 81
click at [178, 129] on div "Taxpayers who are required to submit quarterly estimated taxes to the U.S. Trea…" at bounding box center [265, 102] width 286 height 81
click at [176, 129] on div "Taxpayers who are required to submit quarterly estimated taxes to the U.S. Trea…" at bounding box center [265, 102] width 286 height 81
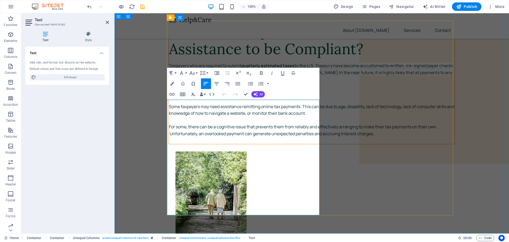
click at [226, 90] on p at bounding box center [312, 86] width 286 height 7
click at [223, 83] on p "Taxpayers who are required to submit quarterly estimated taxes to the U.S. Trea…" at bounding box center [312, 72] width 286 height 20
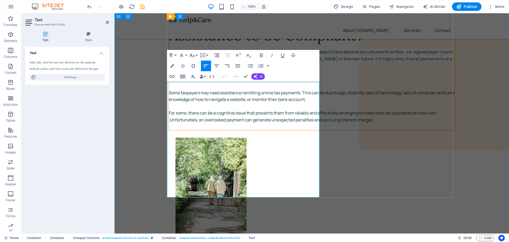
scroll to position [36, 0]
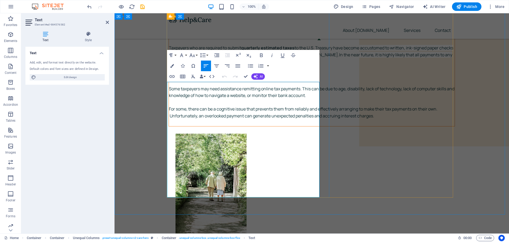
click at [224, 78] on p "Will you be able to comply?" at bounding box center [312, 75] width 286 height 7
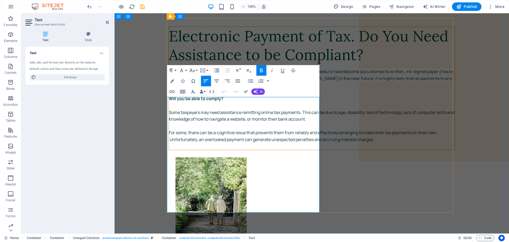
scroll to position [0, 0]
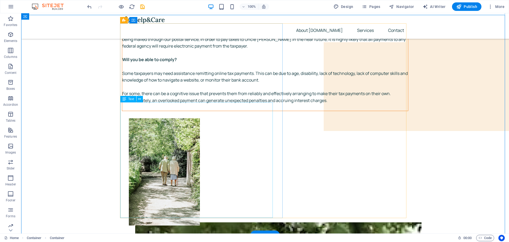
scroll to position [53, 0]
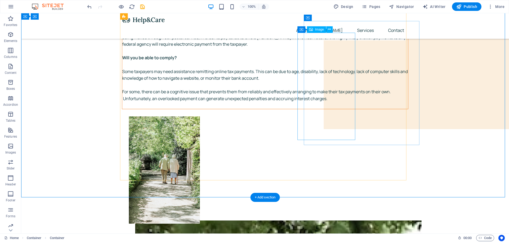
click at [324, 116] on figure at bounding box center [272, 169] width 286 height 107
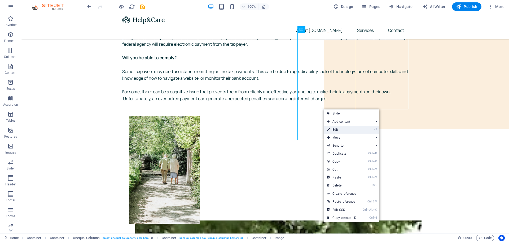
click at [336, 129] on link "⏎ Edit" at bounding box center [342, 129] width 36 height 8
select select "px"
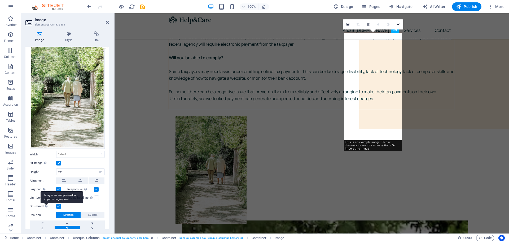
scroll to position [27, 0]
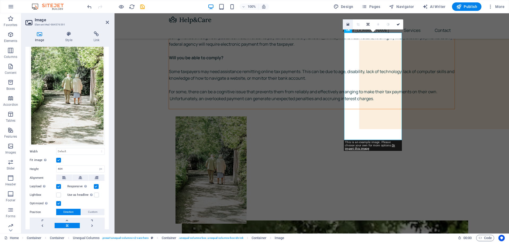
click at [348, 23] on icon at bounding box center [348, 25] width 3 height 4
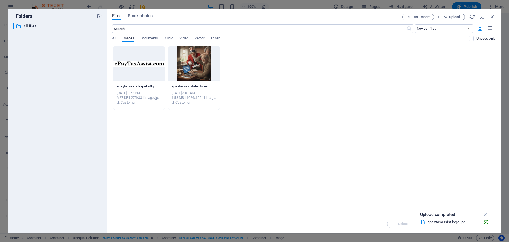
click at [193, 67] on div at bounding box center [193, 63] width 51 height 34
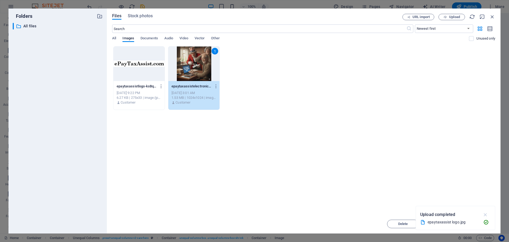
click at [487, 213] on icon "button" at bounding box center [486, 214] width 6 height 6
click at [469, 225] on span "Insert" at bounding box center [480, 223] width 28 height 3
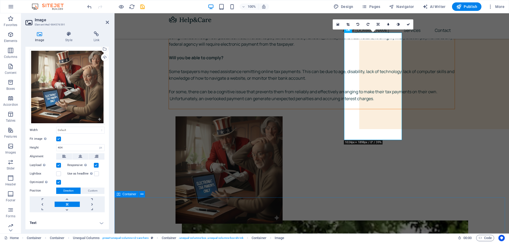
scroll to position [10, 0]
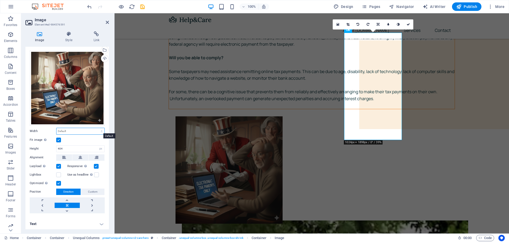
click at [64, 130] on select "Default auto px rem % em vh vw" at bounding box center [80, 131] width 48 height 6
click at [56, 128] on select "Default auto px rem % em vh vw" at bounding box center [80, 131] width 48 height 6
click at [59, 138] on label at bounding box center [58, 139] width 5 height 5
click at [0, 0] on input "Fit image Automatically fit image to a fixed width and height" at bounding box center [0, 0] width 0 height 0
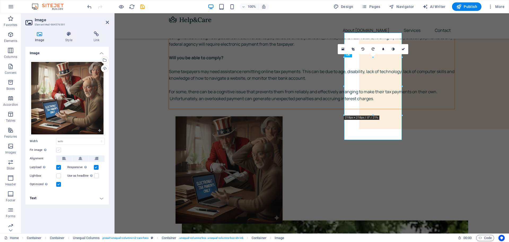
scroll to position [0, 0]
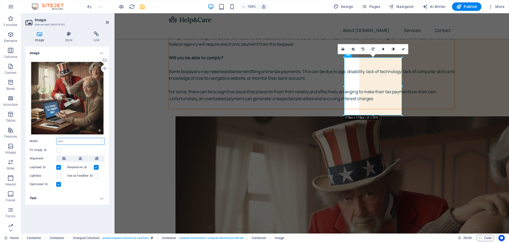
click at [64, 142] on select "Default auto px rem % em vh vw" at bounding box center [80, 141] width 48 height 6
click at [56, 138] on select "Default auto px rem % em vh vw" at bounding box center [80, 141] width 48 height 6
select select "DISABLED_OPTION_VALUE"
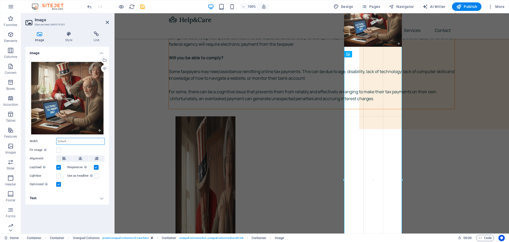
drag, startPoint x: 402, startPoint y: 115, endPoint x: 404, endPoint y: 122, distance: 6.7
click at [404, 122] on div "Unequal Columns H2 Container Container Container Unequal Columns Container Spac…" at bounding box center [312, 96] width 395 height 273
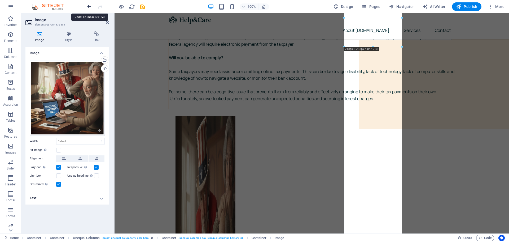
click at [89, 6] on icon "undo" at bounding box center [89, 7] width 6 height 6
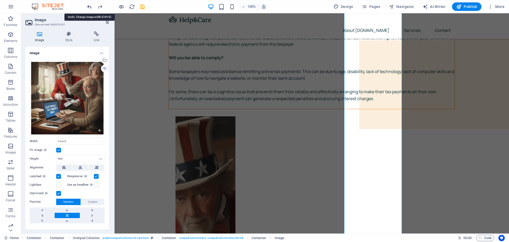
click at [89, 6] on icon "undo" at bounding box center [89, 7] width 6 height 6
click at [89, 5] on icon "undo" at bounding box center [89, 7] width 6 height 6
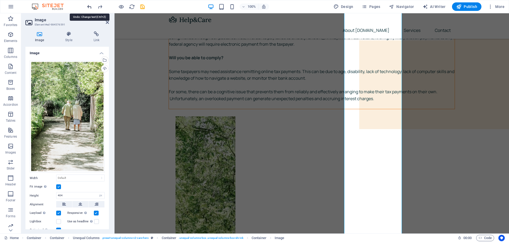
click at [89, 5] on icon "undo" at bounding box center [89, 7] width 6 height 6
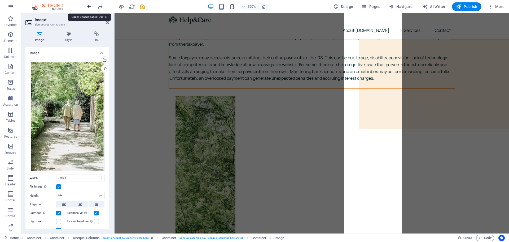
click at [89, 5] on icon "undo" at bounding box center [89, 7] width 6 height 6
click at [106, 21] on icon at bounding box center [107, 22] width 3 height 4
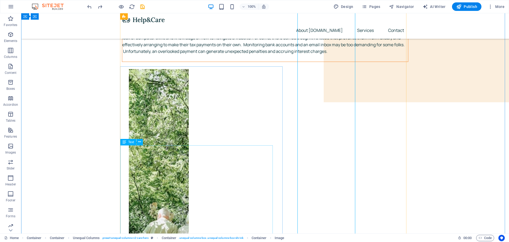
scroll to position [71, 0]
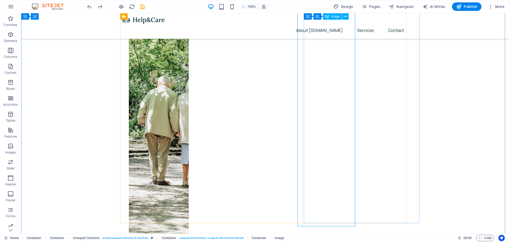
scroll to position [212, 0]
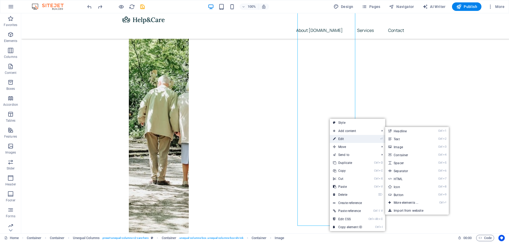
click at [344, 139] on link "⏎ Edit" at bounding box center [348, 139] width 36 height 8
select select "px"
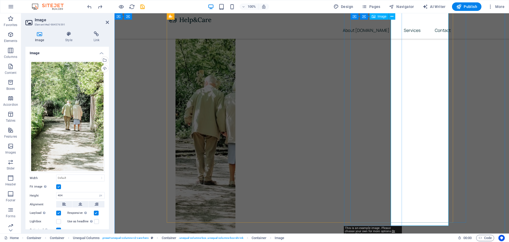
select select "DISABLED_OPTION_VALUE"
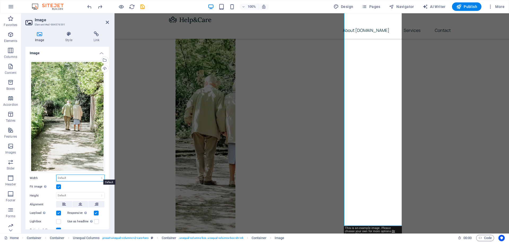
click at [64, 177] on select "Default auto px rem % em vh vw" at bounding box center [80, 178] width 48 height 6
click at [56, 175] on select "Default auto px rem % em vh vw" at bounding box center [80, 178] width 48 height 6
select select "DISABLED_OPTION_VALUE"
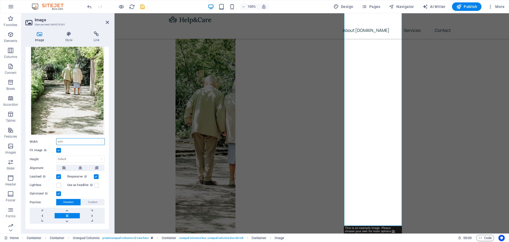
scroll to position [46, 0]
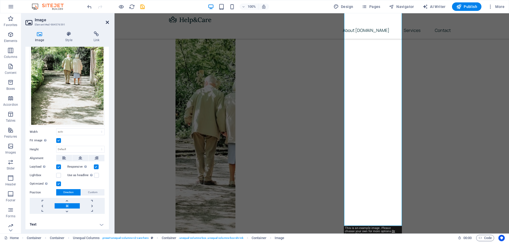
click at [107, 21] on icon at bounding box center [107, 22] width 3 height 4
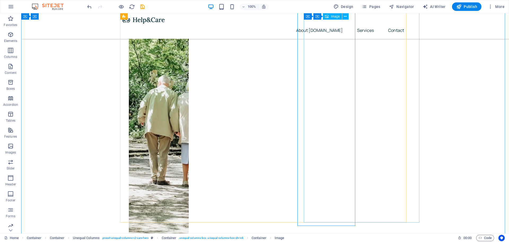
click at [321, 204] on figure at bounding box center [272, 135] width 286 height 396
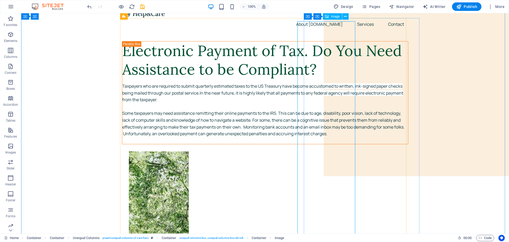
scroll to position [0, 0]
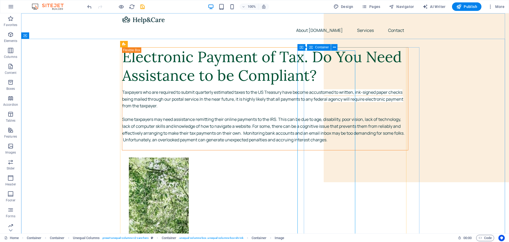
click at [318, 48] on span "Container" at bounding box center [322, 47] width 14 height 3
click at [335, 47] on icon at bounding box center [334, 48] width 3 height 6
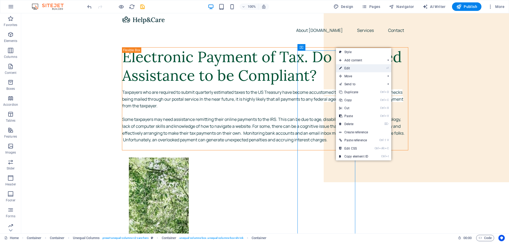
click at [349, 66] on link "⏎ Edit" at bounding box center [354, 68] width 36 height 8
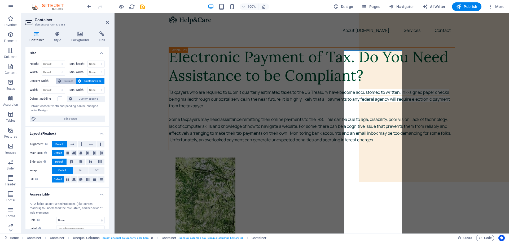
click at [69, 81] on span "Default" at bounding box center [69, 81] width 12 height 6
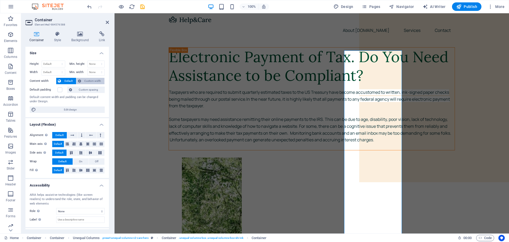
click at [86, 80] on span "Custom width" at bounding box center [93, 81] width 20 height 6
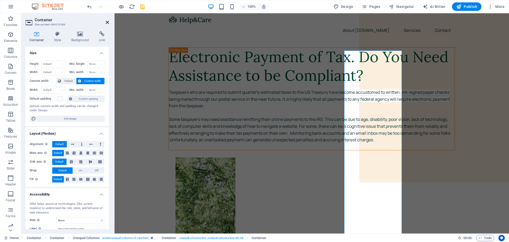
click at [107, 21] on icon at bounding box center [107, 22] width 3 height 4
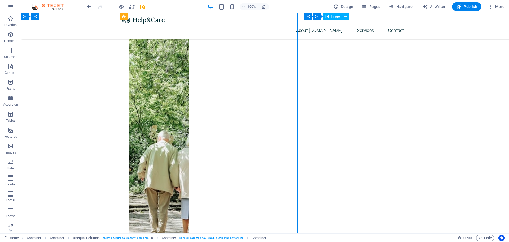
scroll to position [159, 0]
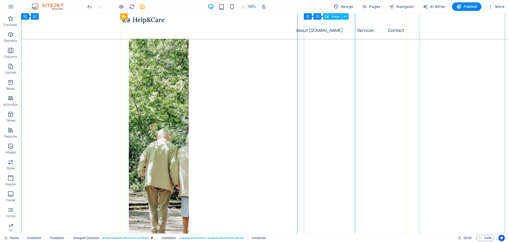
click at [329, 118] on figure at bounding box center [272, 188] width 286 height 396
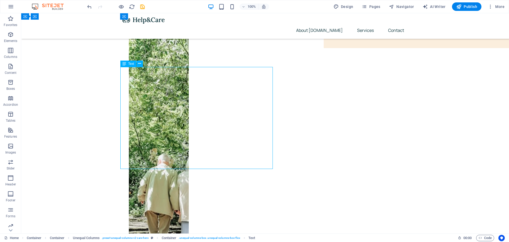
scroll to position [115, 0]
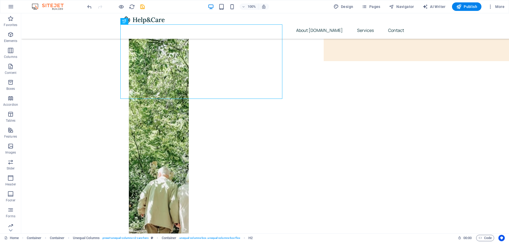
scroll to position [124, 0]
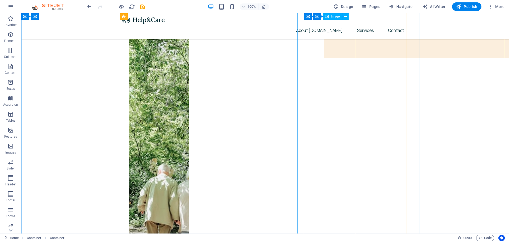
click at [318, 111] on figure at bounding box center [272, 223] width 286 height 396
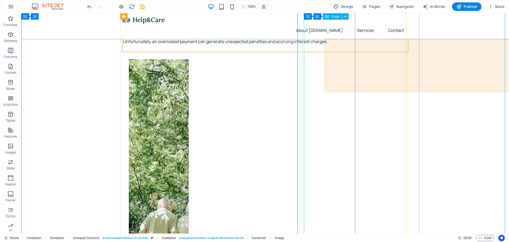
scroll to position [88, 0]
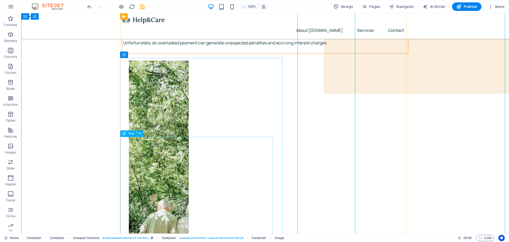
click at [220, 53] on div "Taxpayers who are required to submit quarterly estimated taxes to the US Treasu…" at bounding box center [265, 22] width 286 height 61
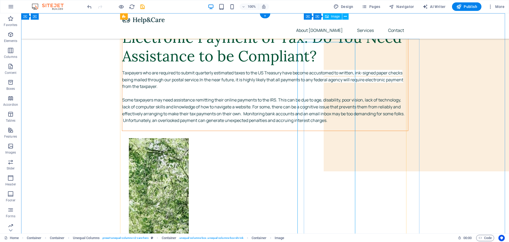
scroll to position [0, 0]
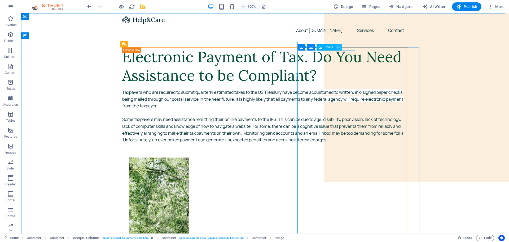
click at [339, 46] on icon at bounding box center [339, 48] width 3 height 6
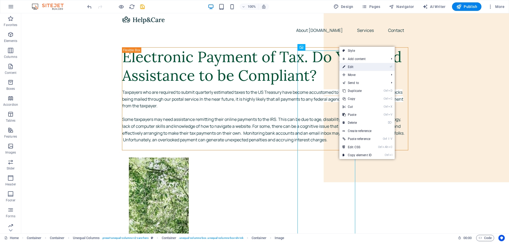
click at [350, 65] on link "⏎ Edit" at bounding box center [357, 67] width 36 height 8
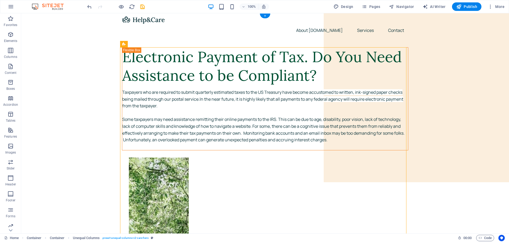
drag, startPoint x: 200, startPoint y: 58, endPoint x: 178, endPoint y: 103, distance: 49.6
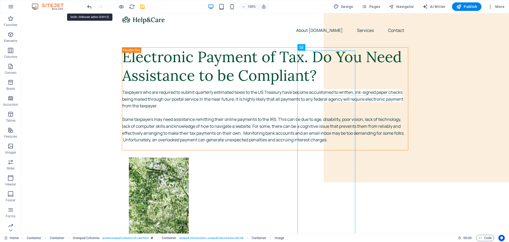
click at [88, 5] on icon "undo" at bounding box center [89, 7] width 6 height 6
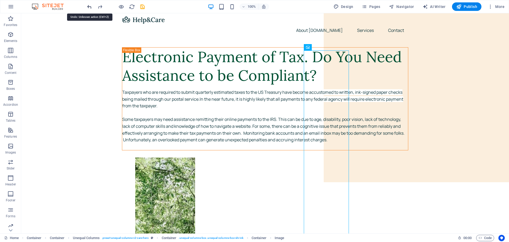
click at [87, 4] on icon "undo" at bounding box center [89, 7] width 6 height 6
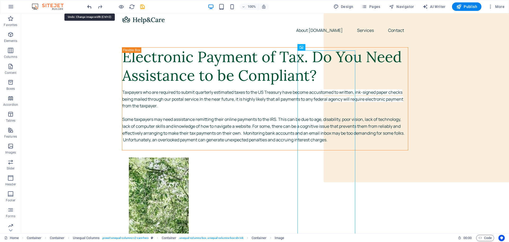
click at [87, 4] on icon "undo" at bounding box center [89, 7] width 6 height 6
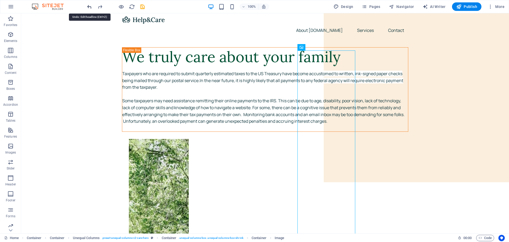
click at [87, 4] on icon "undo" at bounding box center [89, 7] width 6 height 6
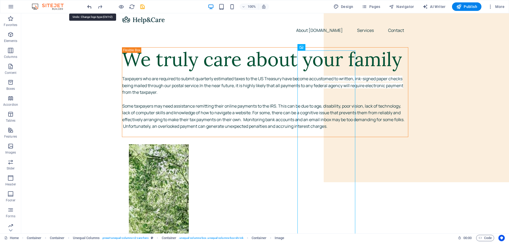
click at [87, 4] on icon "undo" at bounding box center [89, 7] width 6 height 6
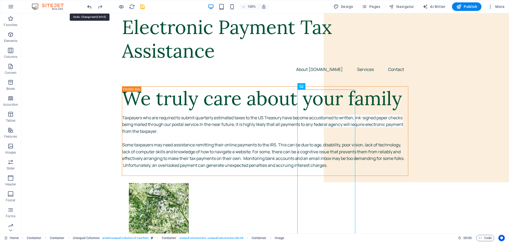
click at [87, 4] on icon "undo" at bounding box center [89, 7] width 6 height 6
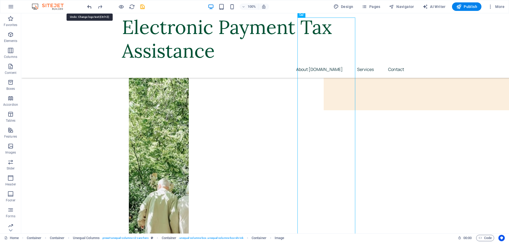
scroll to position [163, 0]
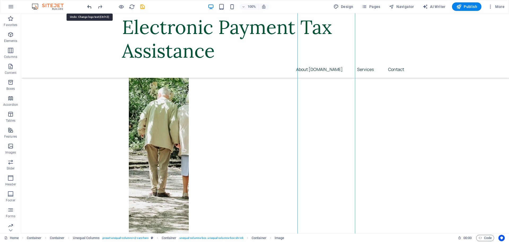
click at [87, 4] on icon "undo" at bounding box center [89, 7] width 6 height 6
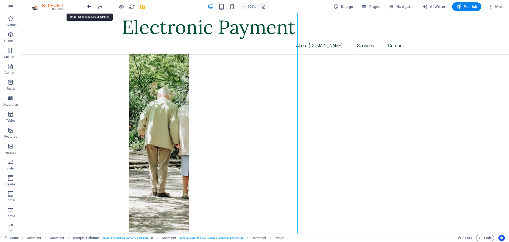
click at [87, 4] on icon "undo" at bounding box center [89, 7] width 6 height 6
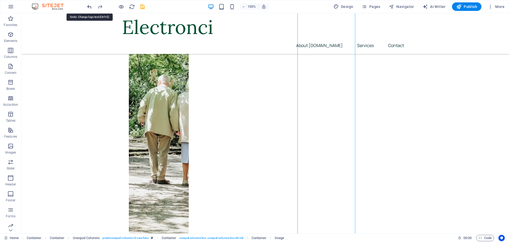
click at [87, 4] on icon "undo" at bounding box center [89, 7] width 6 height 6
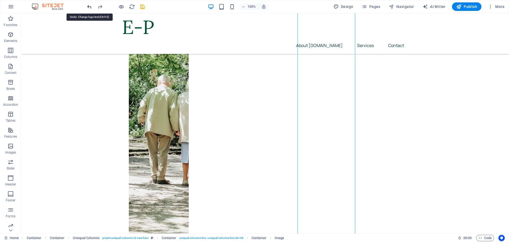
click at [88, 4] on icon "undo" at bounding box center [89, 7] width 6 height 6
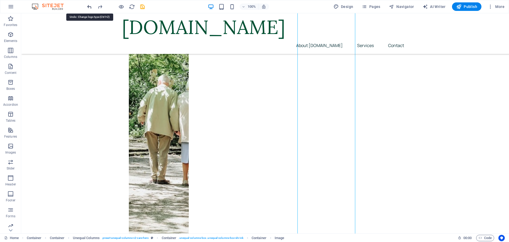
click at [88, 4] on icon "undo" at bounding box center [89, 7] width 6 height 6
click at [88, 4] on div at bounding box center [115, 6] width 59 height 8
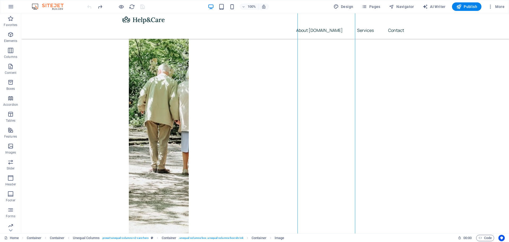
click at [88, 4] on div at bounding box center [115, 6] width 59 height 8
click at [89, 4] on div at bounding box center [115, 6] width 59 height 8
click at [89, 5] on div at bounding box center [115, 6] width 59 height 8
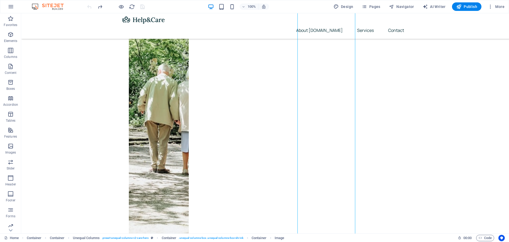
click at [89, 6] on div at bounding box center [115, 6] width 59 height 8
click at [12, 7] on icon "button" at bounding box center [11, 6] width 6 height 6
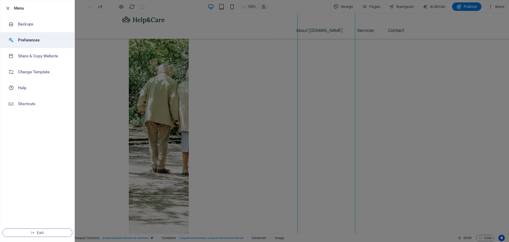
click at [26, 38] on h6 "Preferences" at bounding box center [42, 40] width 49 height 6
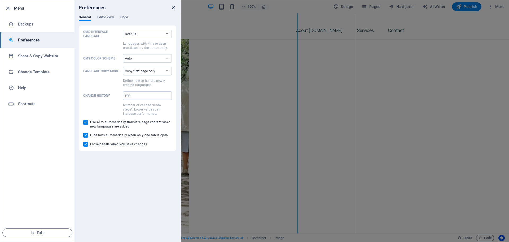
click at [172, 7] on icon "close" at bounding box center [173, 8] width 6 height 6
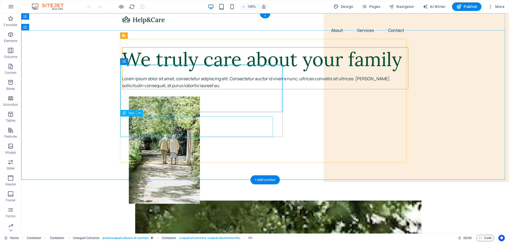
click at [147, 89] on div "Lorem ipsum dolor sit amet, consectetur adipiscing elit. Consectetur auctor id …" at bounding box center [265, 82] width 286 height 14
click at [145, 89] on div "Lorem ipsum dolor sit amet, consectetur adipiscing elit. Consectetur auctor id …" at bounding box center [265, 82] width 286 height 14
click at [141, 89] on div "Lorem ipsum dolor sit amet, consectetur adipiscing elit. Consectetur auctor id …" at bounding box center [265, 82] width 286 height 14
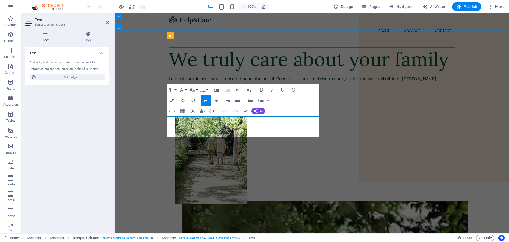
click at [171, 89] on p "Lorem ipsum dolor sit amet, consectetur adipiscing elit. Consectetur auctor id …" at bounding box center [312, 82] width 286 height 14
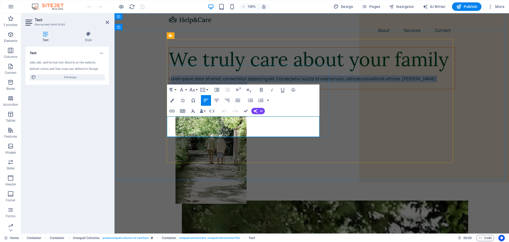
drag, startPoint x: 168, startPoint y: 120, endPoint x: 213, endPoint y: 131, distance: 46.4
click at [213, 89] on p "Lorem ipsum dolor sit amet, consectetur adipiscing elit. Consectetur auctor id …" at bounding box center [312, 82] width 286 height 14
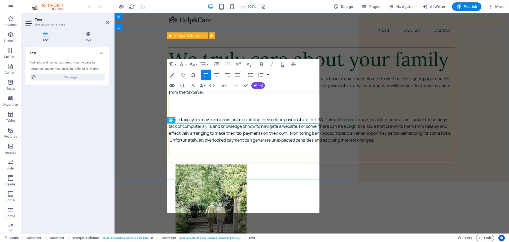
scroll to position [4100, 0]
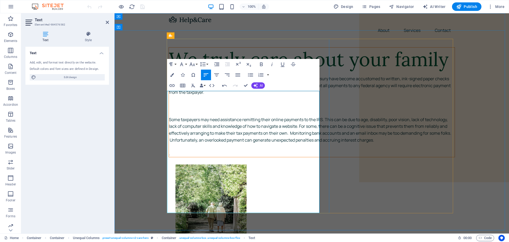
click at [211, 110] on p at bounding box center [312, 106] width 286 height 7
click at [206, 96] on p "Taxpayers who are required to submit quarterly estimated taxes to the US Treasu…" at bounding box center [312, 85] width 286 height 20
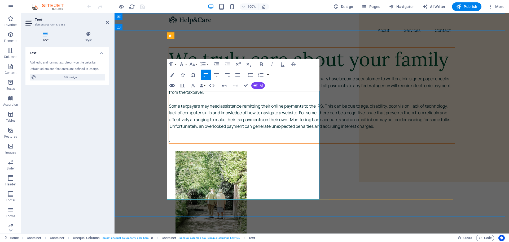
click at [284, 130] on p "Some taxpayers may need assistance remitting their online payments to the IRS. …" at bounding box center [312, 116] width 286 height 27
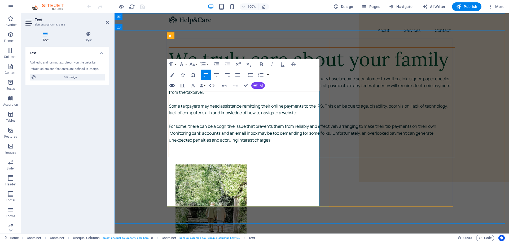
click at [229, 143] on p "For some, there can be a cognitive issue that prevents them from reliably and e…" at bounding box center [312, 133] width 286 height 20
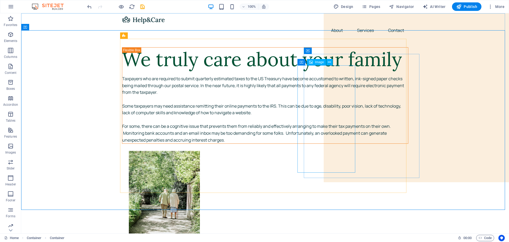
click at [313, 62] on div "Image" at bounding box center [316, 62] width 19 height 6
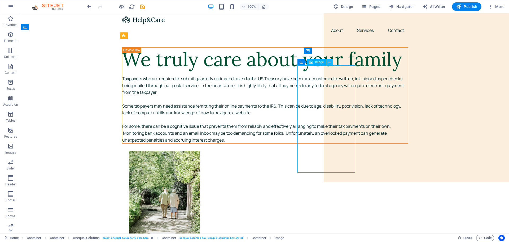
click at [328, 64] on button at bounding box center [329, 62] width 6 height 6
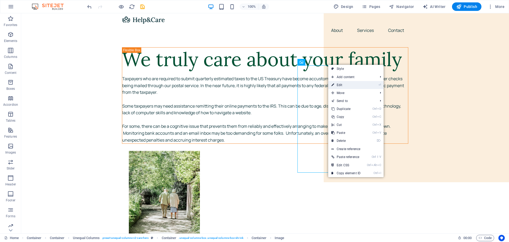
click at [340, 83] on link "⏎ Edit" at bounding box center [346, 85] width 36 height 8
select select "px"
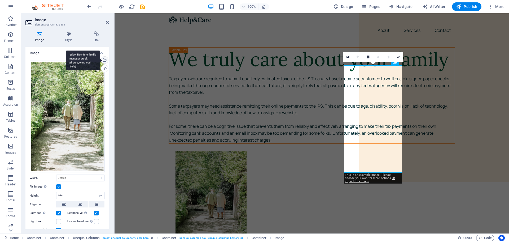
click at [104, 57] on div "Select files from the file manager, stock photos, or upload file(s)" at bounding box center [104, 60] width 8 height 8
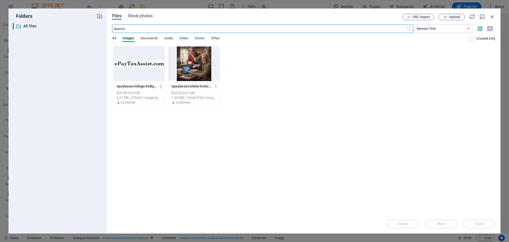
click at [187, 59] on div at bounding box center [193, 63] width 51 height 34
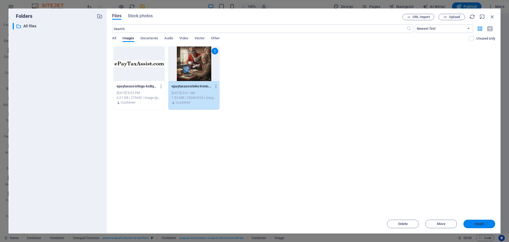
click at [477, 223] on span "Insert" at bounding box center [479, 223] width 9 height 3
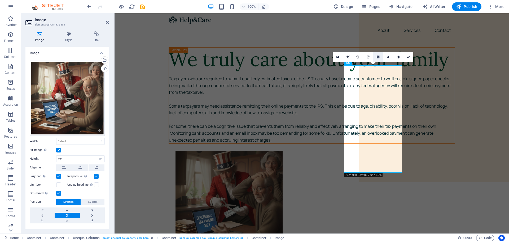
click at [378, 55] on icon at bounding box center [378, 56] width 3 height 3
click at [368, 56] on icon at bounding box center [368, 56] width 2 height 3
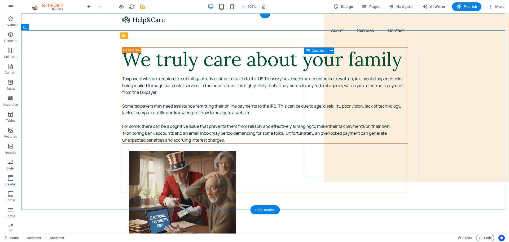
click at [339, 151] on figure at bounding box center [272, 204] width 286 height 107
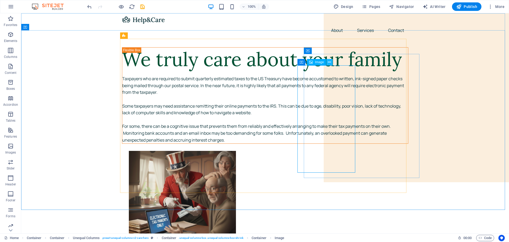
click at [329, 62] on icon at bounding box center [329, 62] width 3 height 6
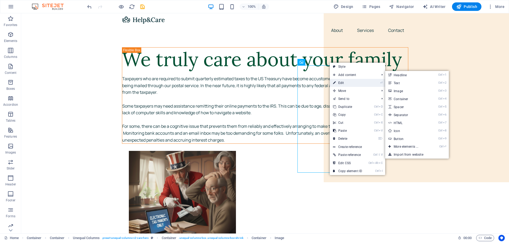
click at [344, 81] on link "⏎ Edit" at bounding box center [348, 83] width 36 height 8
select select "px"
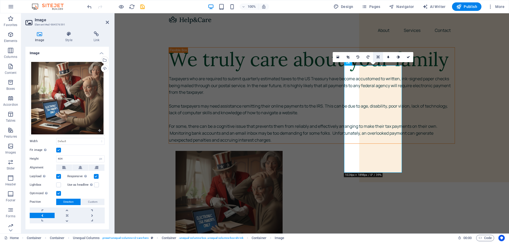
click at [379, 56] on icon at bounding box center [378, 56] width 3 height 3
click at [367, 56] on icon at bounding box center [368, 56] width 2 height 3
click at [377, 57] on icon at bounding box center [378, 56] width 2 height 3
click at [369, 56] on icon at bounding box center [368, 56] width 2 height 3
click at [380, 55] on link at bounding box center [378, 57] width 10 height 10
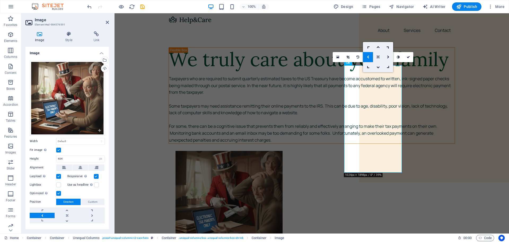
click at [379, 56] on icon at bounding box center [378, 56] width 3 height 3
click at [378, 57] on icon at bounding box center [378, 56] width 3 height 3
click at [387, 56] on icon at bounding box center [388, 56] width 2 height 3
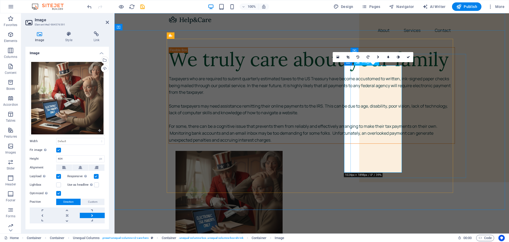
click at [387, 151] on figure at bounding box center [319, 204] width 286 height 107
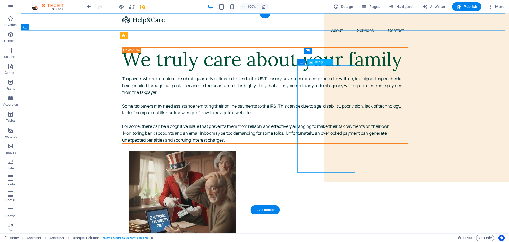
click at [336, 151] on figure at bounding box center [272, 204] width 286 height 107
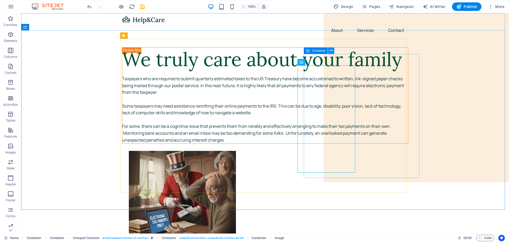
click at [330, 50] on icon at bounding box center [331, 51] width 3 height 6
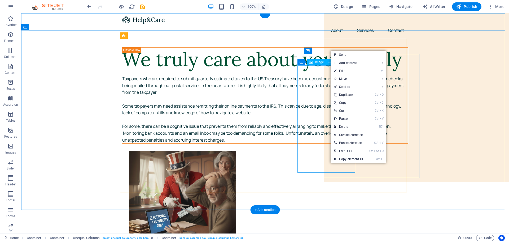
click at [318, 151] on figure at bounding box center [272, 204] width 286 height 107
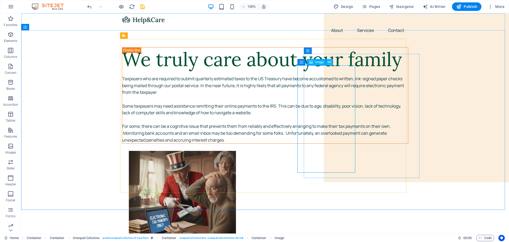
click at [330, 64] on icon at bounding box center [329, 62] width 3 height 6
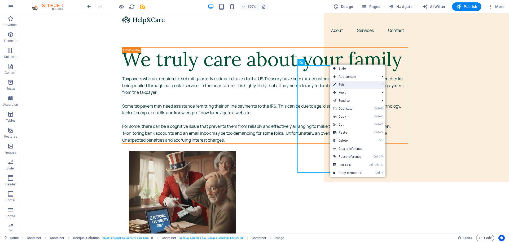
click at [341, 84] on link "⏎ Edit" at bounding box center [348, 85] width 36 height 8
select select "px"
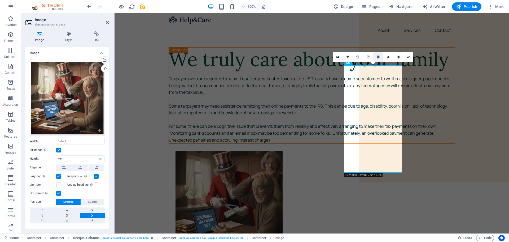
click at [377, 55] on link at bounding box center [378, 57] width 10 height 10
click at [368, 55] on link at bounding box center [368, 57] width 10 height 10
click at [347, 151] on figure at bounding box center [319, 204] width 286 height 107
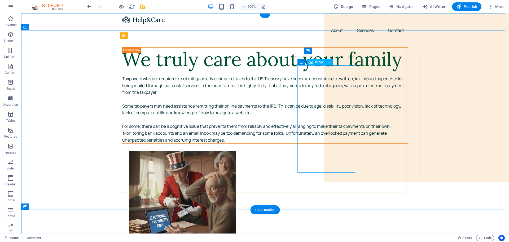
click at [346, 151] on figure at bounding box center [272, 204] width 286 height 107
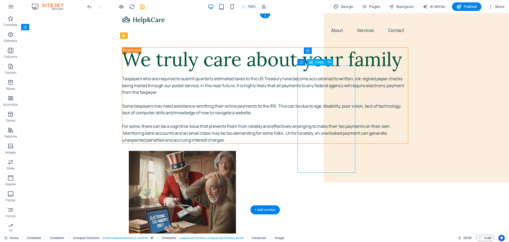
click at [346, 151] on figure at bounding box center [272, 204] width 286 height 107
select select "px"
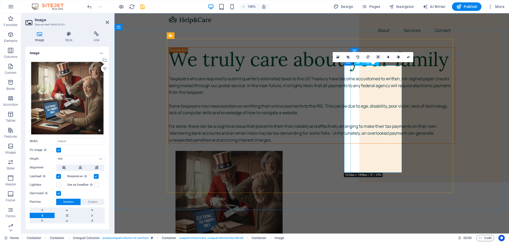
click at [367, 151] on figure at bounding box center [319, 204] width 286 height 107
click at [378, 55] on icon at bounding box center [378, 56] width 3 height 3
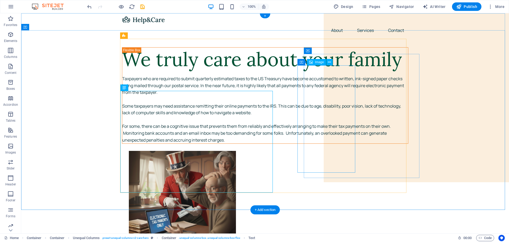
click at [338, 151] on figure at bounding box center [272, 204] width 286 height 107
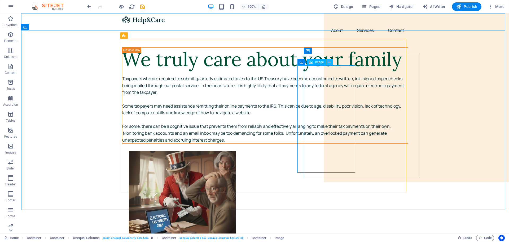
click at [330, 62] on icon at bounding box center [329, 62] width 3 height 6
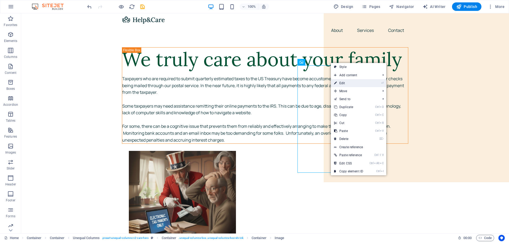
click at [345, 81] on link "⏎ Edit" at bounding box center [349, 83] width 36 height 8
select select "px"
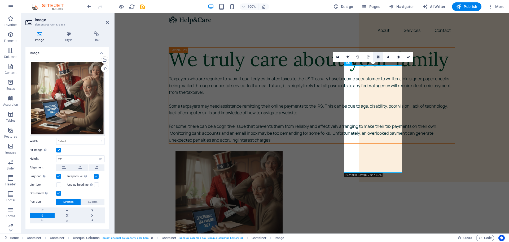
click at [377, 57] on link at bounding box center [378, 57] width 10 height 10
click at [387, 56] on icon at bounding box center [388, 56] width 2 height 3
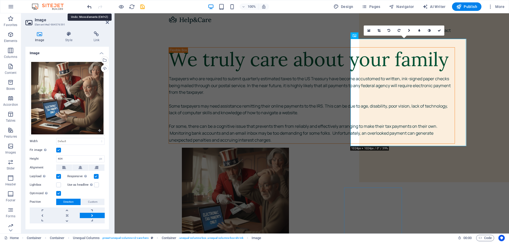
click at [88, 6] on icon "undo" at bounding box center [89, 7] width 6 height 6
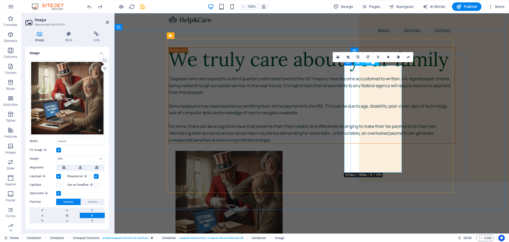
click at [389, 151] on figure at bounding box center [319, 204] width 286 height 107
click at [89, 5] on icon "undo" at bounding box center [89, 7] width 6 height 6
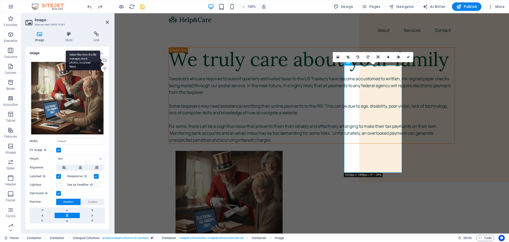
click at [104, 59] on div "Select files from the file manager, stock photos, or upload file(s)" at bounding box center [104, 60] width 8 height 8
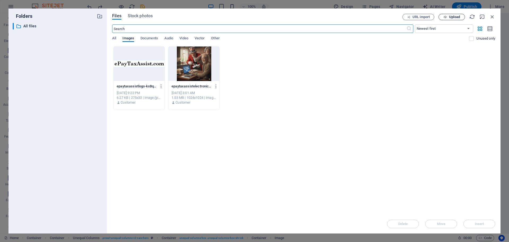
click at [450, 15] on span "Upload" at bounding box center [454, 16] width 11 height 3
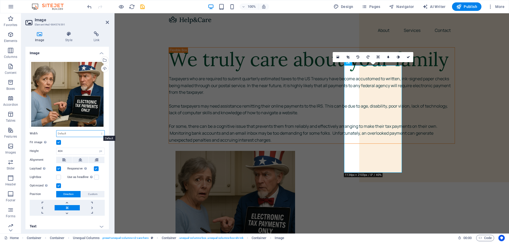
click at [72, 133] on select "Default auto px rem % em vh vw" at bounding box center [80, 133] width 48 height 6
click at [56, 130] on select "Default auto px rem % em vh vw" at bounding box center [80, 133] width 48 height 6
click at [75, 134] on select "Default auto px rem % em vh vw" at bounding box center [80, 133] width 48 height 6
select select "%"
click at [96, 130] on select "Default auto px rem % em vh vw" at bounding box center [80, 133] width 48 height 6
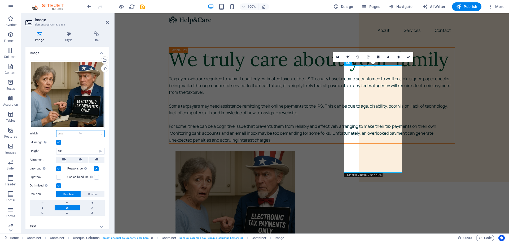
type input "100"
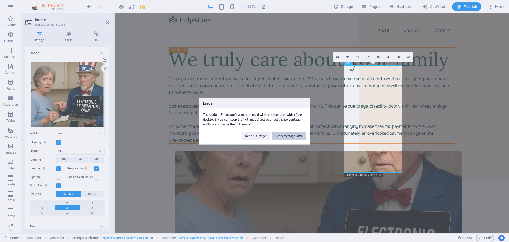
click at [279, 134] on button "Set percentage width" at bounding box center [289, 136] width 34 height 8
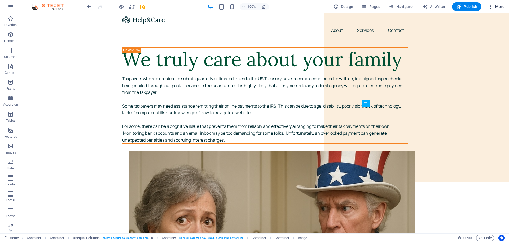
click at [499, 6] on span "More" at bounding box center [496, 6] width 17 height 5
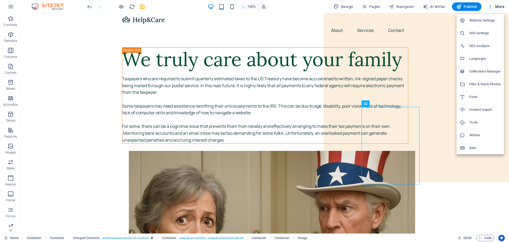
click at [251, 122] on div at bounding box center [254, 121] width 509 height 242
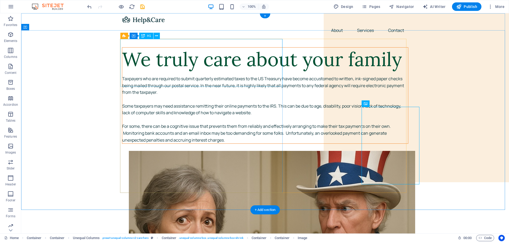
click at [180, 66] on div "We truly care about your family" at bounding box center [265, 59] width 286 height 24
click at [160, 64] on div "We truly care about your family" at bounding box center [265, 59] width 286 height 24
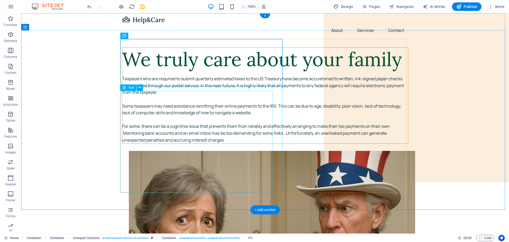
click at [184, 112] on div "Taxpayers who are required to submit quarterly estimated taxes to the US Treasu…" at bounding box center [265, 109] width 286 height 68
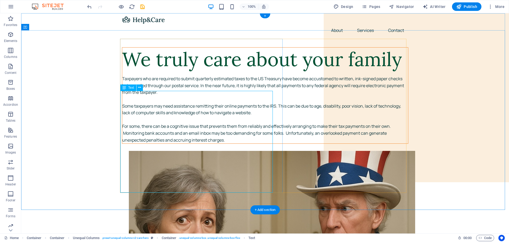
click at [122, 95] on div "Taxpayers who are required to submit quarterly estimated taxes to the US Treasu…" at bounding box center [265, 109] width 286 height 68
drag, startPoint x: 122, startPoint y: 94, endPoint x: 29, endPoint y: 95, distance: 93.4
click at [122, 95] on div "Taxpayers who are required to submit quarterly estimated taxes to the US Treasu…" at bounding box center [265, 109] width 286 height 68
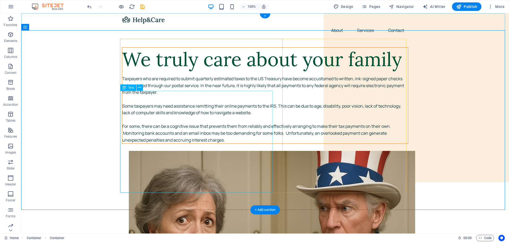
drag, startPoint x: 165, startPoint y: 109, endPoint x: 143, endPoint y: 106, distance: 22.3
click at [165, 110] on div "Taxpayers who are required to submit quarterly estimated taxes to the US Treasu…" at bounding box center [265, 109] width 286 height 68
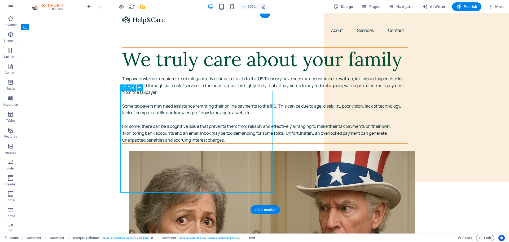
click at [123, 93] on div "Taxpayers who are required to submit quarterly estimated taxes to the US Treasu…" at bounding box center [265, 109] width 286 height 68
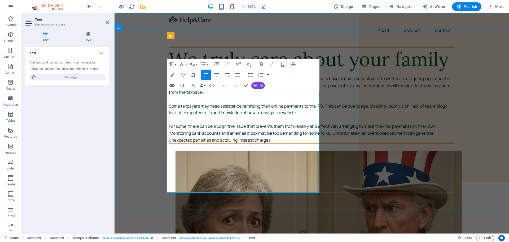
click at [169, 95] on p "Taxpayers who are required to submit quarterly estimated taxes to the US Treasu…" at bounding box center [312, 85] width 286 height 20
drag, startPoint x: 168, startPoint y: 93, endPoint x: 238, endPoint y: 187, distance: 117.2
click at [239, 143] on div "Taxpayers who are required to submit quarterly estimated taxes to the US Treasu…" at bounding box center [312, 109] width 286 height 68
copy div "Taxpayers who are required to submit quarterly estimated taxes to the US Treasu…"
click at [208, 96] on p "Taxpayers who are required to submit quarterly estimated taxes to the US Treasu…" at bounding box center [312, 85] width 286 height 20
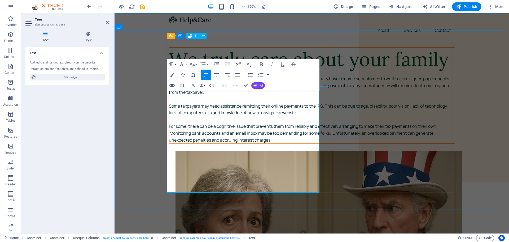
click at [195, 56] on div "We truly care about your family" at bounding box center [312, 59] width 286 height 24
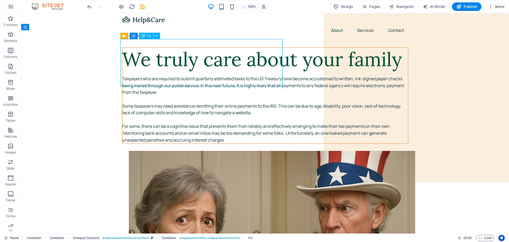
click at [196, 49] on div "We truly care about your family" at bounding box center [265, 59] width 286 height 24
click at [195, 50] on div "We truly care about your family" at bounding box center [265, 59] width 286 height 24
drag, startPoint x: 195, startPoint y: 50, endPoint x: 102, endPoint y: 50, distance: 93.4
click at [195, 50] on div "We truly care about your family" at bounding box center [265, 59] width 286 height 24
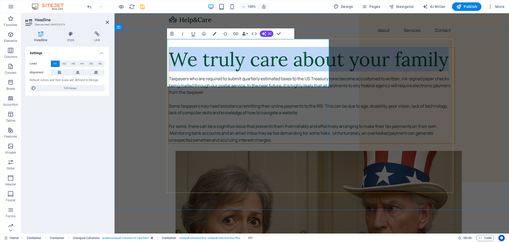
click at [196, 52] on h1 "We truly care about your family" at bounding box center [312, 59] width 286 height 24
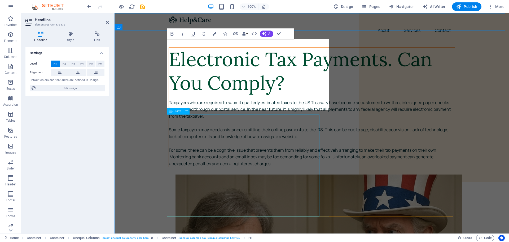
click at [226, 120] on div "Taxpayers who are required to submit quarterly estimated taxes to the US Treasu…" at bounding box center [312, 133] width 286 height 68
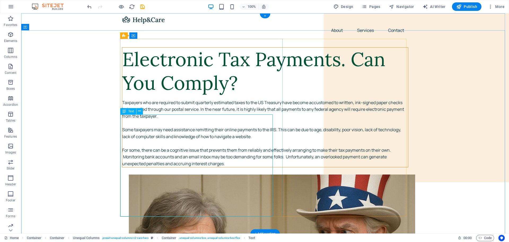
click at [171, 123] on div "Taxpayers who are required to submit quarterly estimated taxes to the US Treasu…" at bounding box center [265, 133] width 286 height 68
click at [195, 120] on div "Taxpayers who are required to submit quarterly estimated taxes to the US Treasu…" at bounding box center [265, 133] width 286 height 68
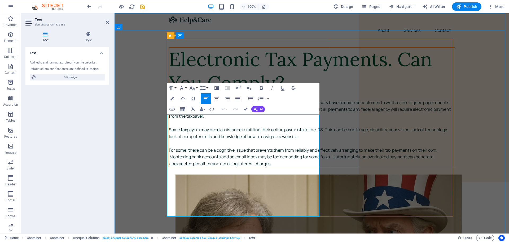
click at [221, 120] on p "Taxpayers who are required to submit quarterly estimated taxes to the US Treasu…" at bounding box center [312, 109] width 286 height 20
drag, startPoint x: 241, startPoint y: 118, endPoint x: 291, endPoint y: 119, distance: 49.6
click at [291, 119] on p "Taxpayers who are required to submit quarterly estimated taxes to the US Treasu…" at bounding box center [312, 109] width 286 height 20
click at [260, 85] on icon "button" at bounding box center [261, 88] width 6 height 6
click at [251, 120] on p "Taxpayers who are required to submit quarterly estimated taxes to the US Treasu…" at bounding box center [312, 109] width 286 height 20
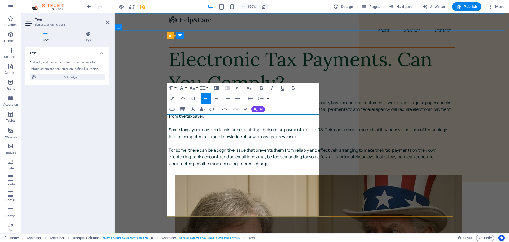
click at [306, 167] on p "For some, there can be a cognitive issue that prevents them from reliably and e…" at bounding box center [312, 157] width 286 height 20
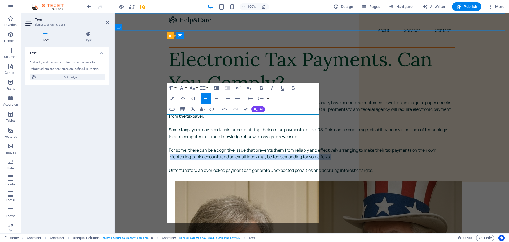
drag, startPoint x: 289, startPoint y: 191, endPoint x: 306, endPoint y: 201, distance: 19.8
click at [306, 160] on p "For some, there can be a cognitive issue that prevents them from reliably and e…" at bounding box center [312, 154] width 286 height 14
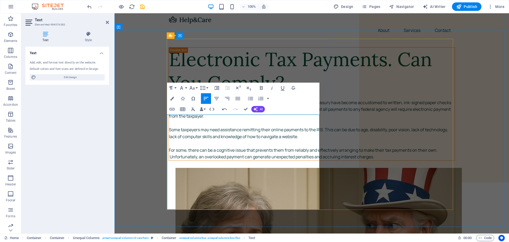
scroll to position [9, 0]
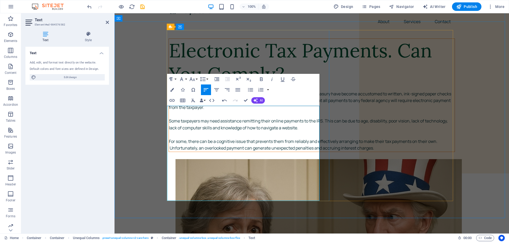
click at [263, 151] on p "For some, there can be a cognitive issue that prevents them from reliably and e…" at bounding box center [312, 145] width 286 height 14
drag, startPoint x: 252, startPoint y: 195, endPoint x: 172, endPoint y: 112, distance: 115.9
click at [169, 106] on div "Taxpayers who are required to submit quarterly estimated taxes to the US Treasu…" at bounding box center [312, 120] width 286 height 61
copy div "Taxpayers who are required to submit quarterly estimated taxes to the US Treasu…"
click at [212, 111] on p "Taxpayers who are required to submit quarterly estimated taxes to the US Treasu…" at bounding box center [312, 100] width 286 height 20
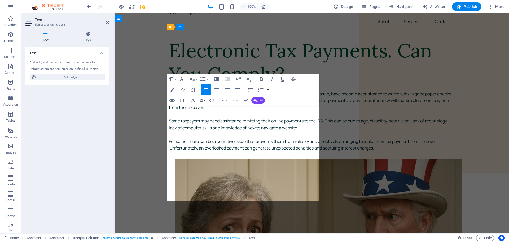
click at [224, 151] on p "For some, there can be a cognitive issue that prevents them from reliably and e…" at bounding box center [312, 145] width 286 height 14
drag, startPoint x: 263, startPoint y: 183, endPoint x: 267, endPoint y: 184, distance: 4.3
click at [263, 151] on p "For some, there can be a cognitive issue that prevents them from reliably and e…" at bounding box center [312, 145] width 286 height 14
drag, startPoint x: 249, startPoint y: 194, endPoint x: 160, endPoint y: 108, distance: 123.6
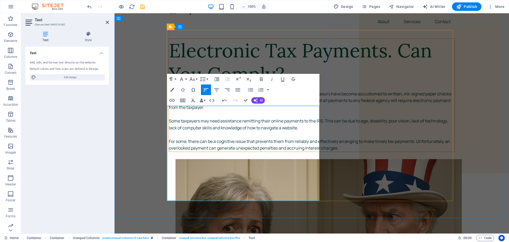
copy div "Taxpayers who are required to submit quarterly estimated taxes to the US Treasu…"
click at [213, 111] on p "Taxpayers who are required to submit quarterly estimated taxes to the US Treasu…" at bounding box center [312, 100] width 286 height 20
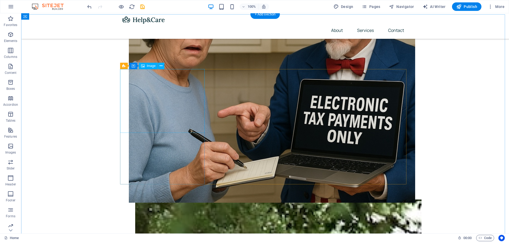
scroll to position [212, 0]
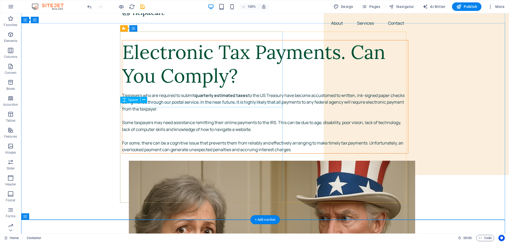
scroll to position [0, 0]
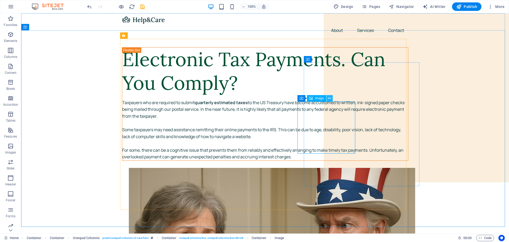
click at [329, 99] on icon at bounding box center [329, 98] width 3 height 6
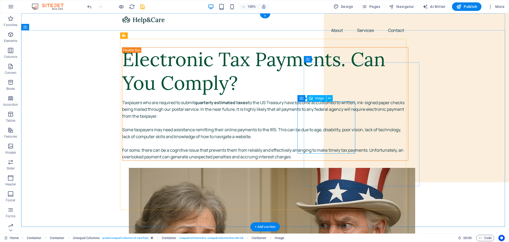
click at [328, 98] on button at bounding box center [329, 98] width 6 height 6
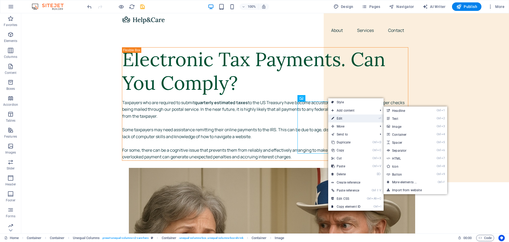
click at [342, 118] on link "⏎ Edit" at bounding box center [346, 118] width 36 height 8
select select "%"
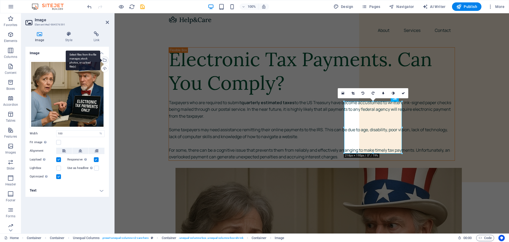
click at [104, 59] on div "Select files from the file manager, stock photos, or upload file(s)" at bounding box center [104, 60] width 8 height 8
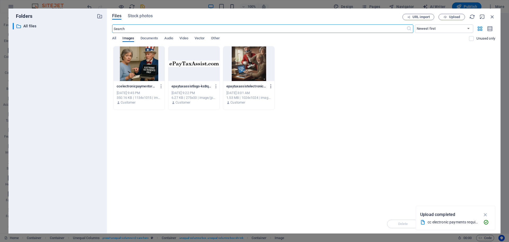
click at [272, 84] on icon "button" at bounding box center [271, 86] width 5 height 5
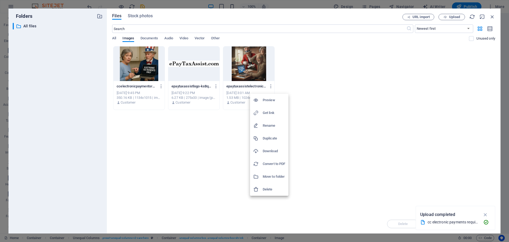
click at [277, 189] on h6 "Delete" at bounding box center [274, 189] width 23 height 6
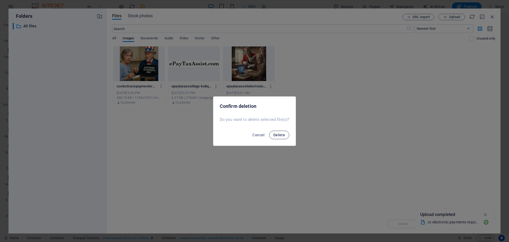
click at [273, 134] on button "Delete" at bounding box center [279, 134] width 20 height 8
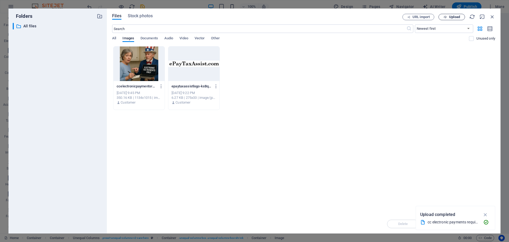
click at [453, 17] on span "Upload" at bounding box center [454, 16] width 11 height 3
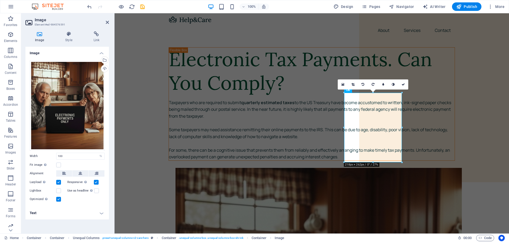
click at [106, 19] on h2 "Image" at bounding box center [72, 20] width 74 height 5
click at [108, 22] on icon at bounding box center [107, 22] width 3 height 4
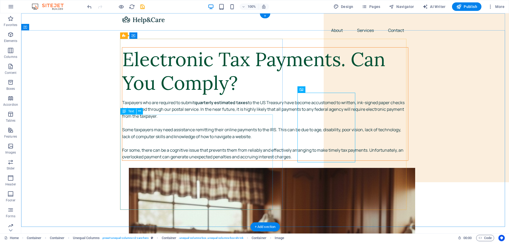
click at [194, 150] on div "Taxpayers who are required to submit quarterly estimated taxes to the US Treasu…" at bounding box center [265, 129] width 286 height 61
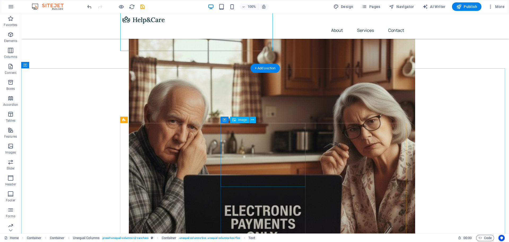
scroll to position [159, 0]
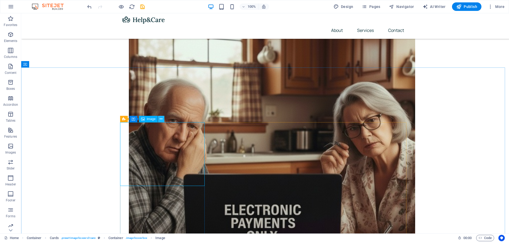
click at [161, 118] on icon at bounding box center [161, 119] width 3 height 6
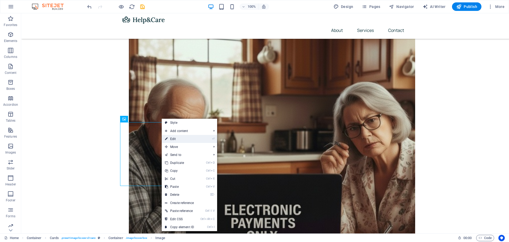
click at [170, 137] on link "⏎ Edit" at bounding box center [180, 139] width 36 height 8
select select "%"
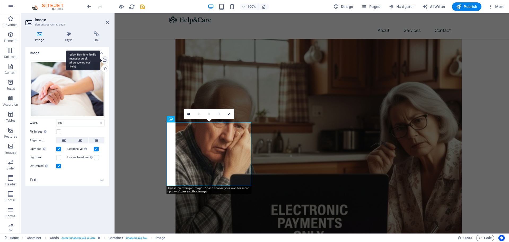
click at [104, 58] on div "Select files from the file manager, stock photos, or upload file(s)" at bounding box center [104, 60] width 8 height 8
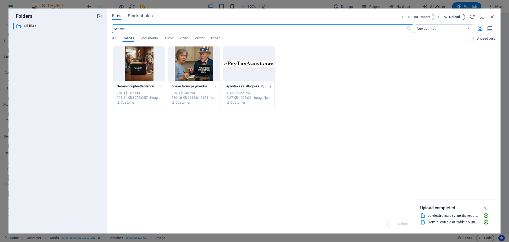
click at [452, 18] on span "Upload" at bounding box center [454, 16] width 11 height 3
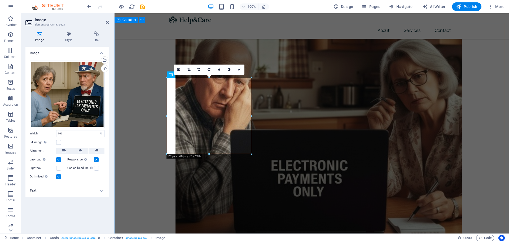
scroll to position [212, 0]
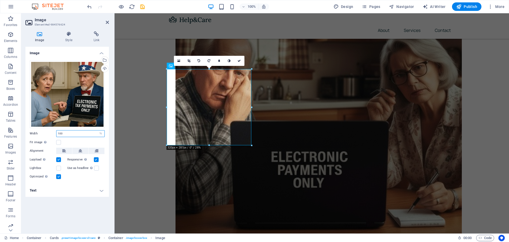
click at [68, 134] on input "100" at bounding box center [80, 133] width 48 height 6
click at [58, 142] on label at bounding box center [58, 142] width 5 height 5
click at [0, 0] on input "Fit image Automatically fit image to a fixed width and height" at bounding box center [0, 0] width 0 height 0
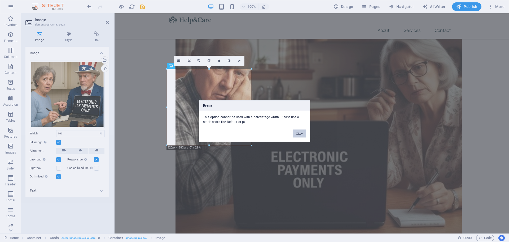
click at [296, 133] on button "Okay" at bounding box center [299, 133] width 13 height 8
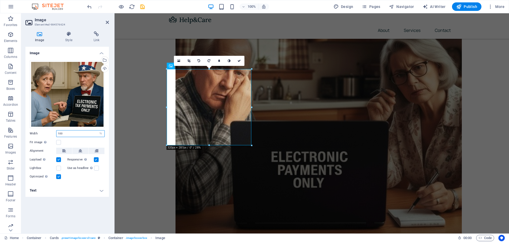
click at [69, 133] on input "100" at bounding box center [80, 133] width 48 height 6
drag, startPoint x: 68, startPoint y: 132, endPoint x: 32, endPoint y: 132, distance: 36.6
click at [33, 133] on div "Width 100 Default auto px rem % em vh vw" at bounding box center [67, 133] width 75 height 7
click at [58, 141] on label at bounding box center [58, 142] width 5 height 5
click at [0, 0] on input "Fit image Automatically fit image to a fixed width and height" at bounding box center [0, 0] width 0 height 0
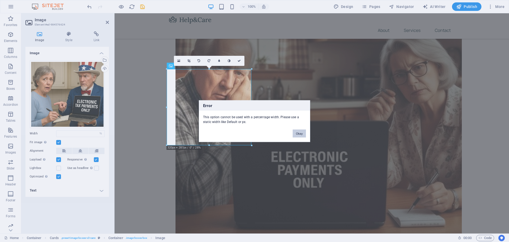
click at [301, 132] on button "Okay" at bounding box center [299, 133] width 13 height 8
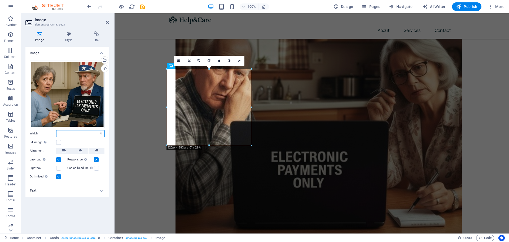
click at [66, 135] on input "number" at bounding box center [80, 133] width 48 height 6
click at [43, 188] on h4 "Text" at bounding box center [67, 190] width 84 height 13
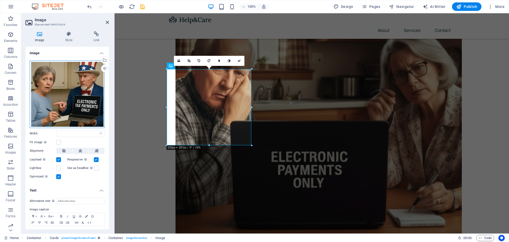
click at [75, 110] on div "Drag files here, click to choose files or select files from Files or our free s…" at bounding box center [67, 93] width 75 height 67
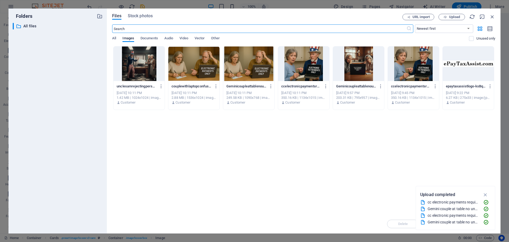
click at [395, 168] on div "Drop files here to upload them instantly unclesamrejectingpersonalcheck--7gd5aA…" at bounding box center [303, 130] width 383 height 168
click at [491, 16] on icon "button" at bounding box center [493, 17] width 6 height 6
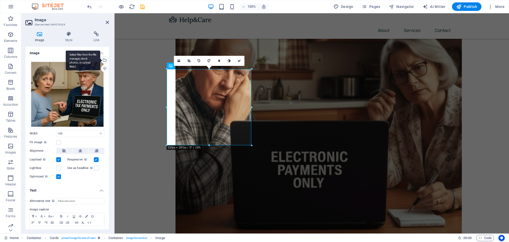
click at [100, 58] on div "Select files from the file manager, stock photos, or upload file(s)" at bounding box center [83, 60] width 34 height 20
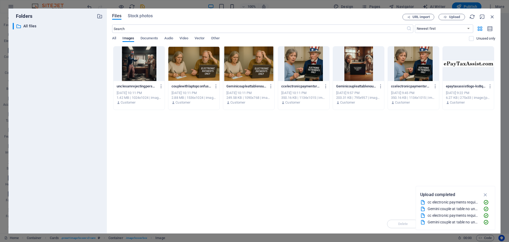
click at [132, 64] on div at bounding box center [139, 63] width 51 height 34
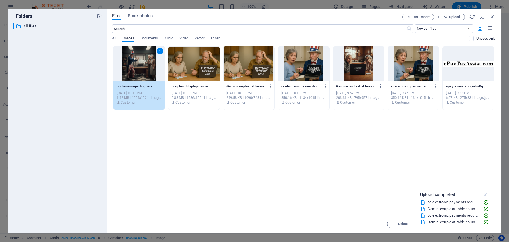
click at [486, 193] on icon "button" at bounding box center [486, 194] width 6 height 6
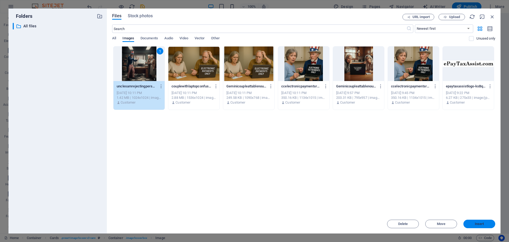
click at [479, 223] on span "Insert" at bounding box center [479, 223] width 9 height 3
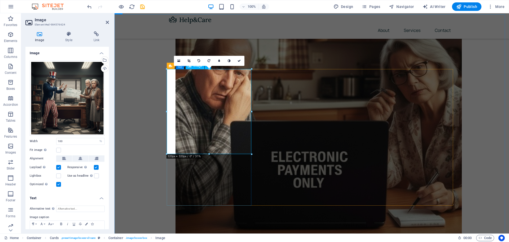
drag, startPoint x: 209, startPoint y: 153, endPoint x: 211, endPoint y: 135, distance: 17.9
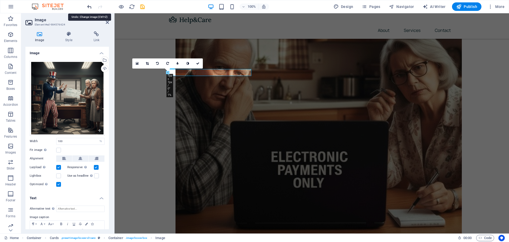
click at [89, 6] on icon "undo" at bounding box center [89, 7] width 6 height 6
type input "100"
select select "%"
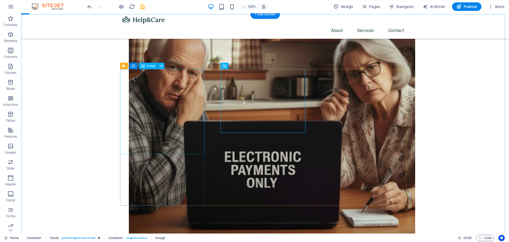
click at [160, 67] on icon at bounding box center [161, 66] width 3 height 6
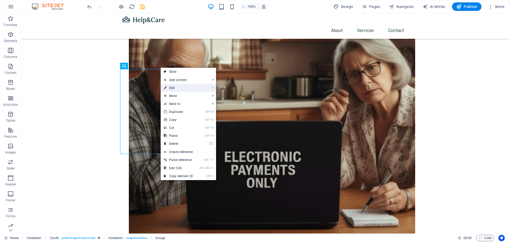
click at [175, 87] on link "⏎ Edit" at bounding box center [179, 88] width 36 height 8
select select "%"
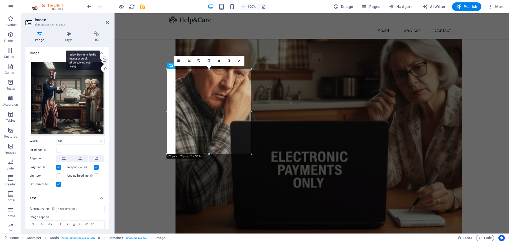
click at [104, 58] on div "Select files from the file manager, stock photos, or upload file(s)" at bounding box center [104, 60] width 8 height 8
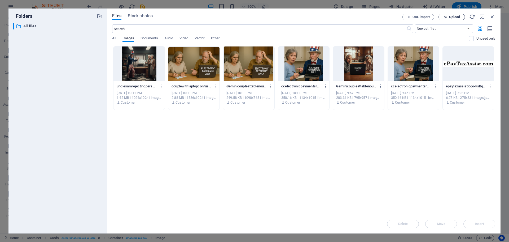
click at [452, 16] on span "Upload" at bounding box center [454, 16] width 11 height 3
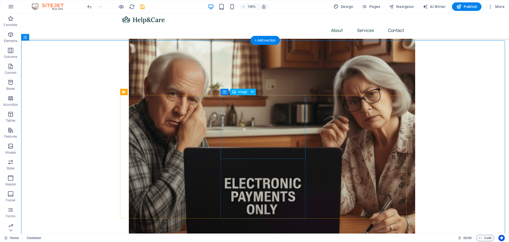
scroll to position [194, 0]
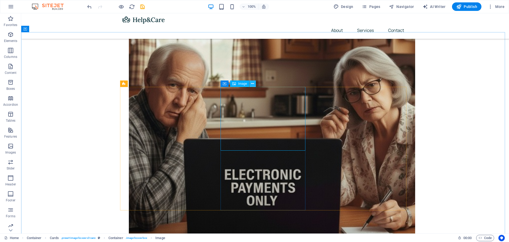
click at [252, 83] on icon at bounding box center [252, 84] width 3 height 6
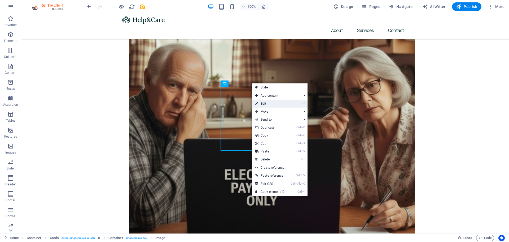
click at [267, 104] on link "⏎ Edit" at bounding box center [270, 103] width 36 height 8
select select "%"
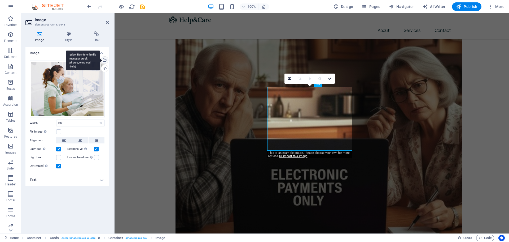
click at [105, 57] on div "Select files from the file manager, stock photos, or upload file(s)" at bounding box center [104, 60] width 8 height 8
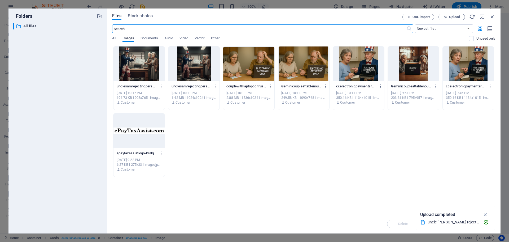
scroll to position [201, 0]
click at [449, 16] on span "Upload" at bounding box center [452, 16] width 22 height 3
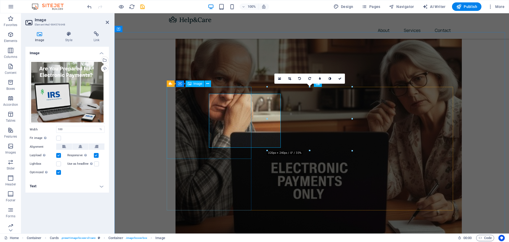
scroll to position [194, 0]
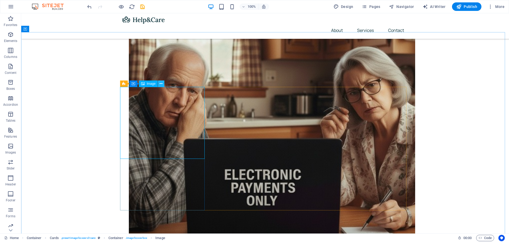
click at [161, 85] on icon at bounding box center [161, 84] width 3 height 6
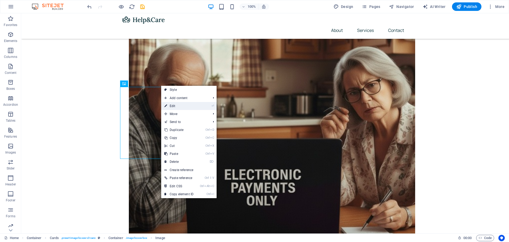
click at [173, 106] on link "⏎ Edit" at bounding box center [179, 106] width 36 height 8
select select "%"
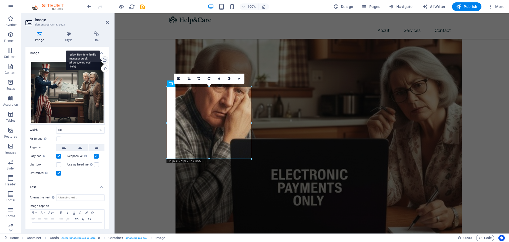
click at [100, 58] on div "Select files from the file manager, stock photos, or upload file(s)" at bounding box center [83, 60] width 34 height 20
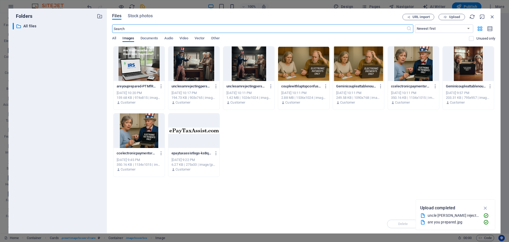
click at [358, 68] on div at bounding box center [358, 63] width 51 height 34
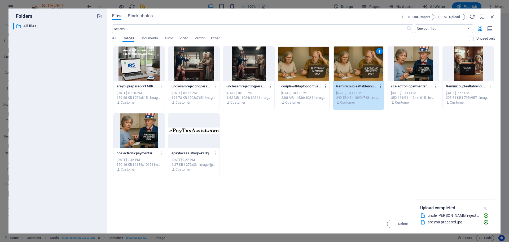
click at [486, 207] on icon "button" at bounding box center [486, 208] width 6 height 6
click at [481, 223] on span "Insert" at bounding box center [479, 223] width 9 height 3
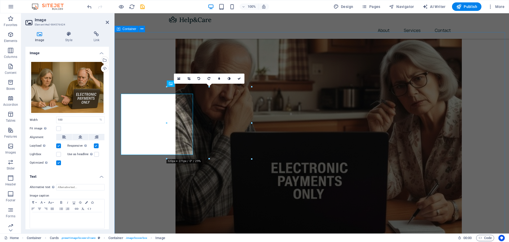
scroll to position [194, 0]
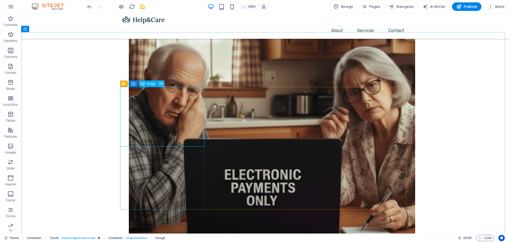
click at [160, 82] on icon at bounding box center [161, 84] width 3 height 6
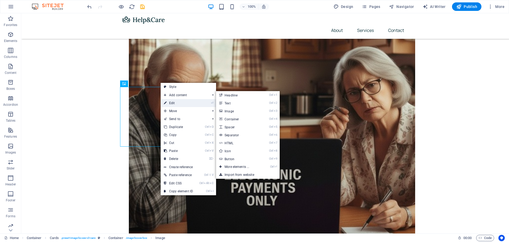
click at [171, 101] on link "⏎ Edit" at bounding box center [179, 103] width 36 height 8
select select "%"
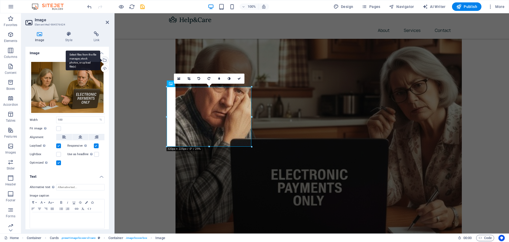
click at [103, 57] on div "Select files from the file manager, stock photos, or upload file(s)" at bounding box center [104, 60] width 8 height 8
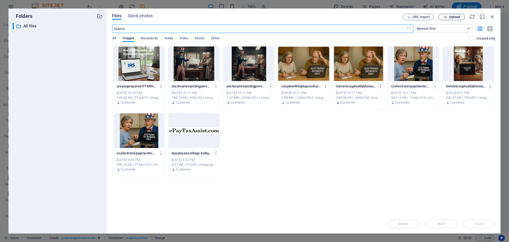
click at [455, 16] on span "Upload" at bounding box center [454, 16] width 11 height 3
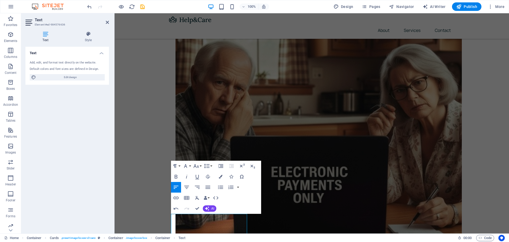
scroll to position [156, 0]
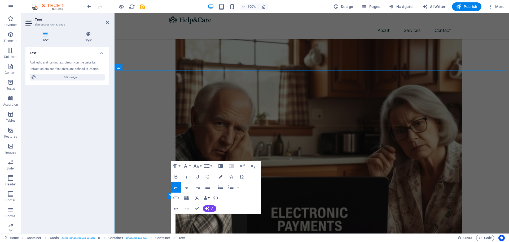
click at [111, 164] on div "Text Style Text Add, edit, and format text directly on the website. Default col…" at bounding box center [67, 130] width 92 height 206
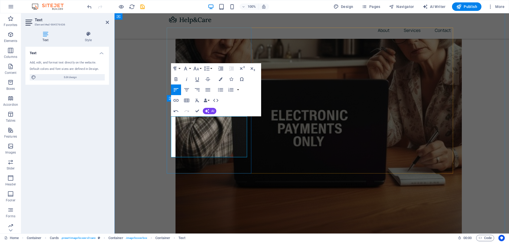
scroll to position [262, 0]
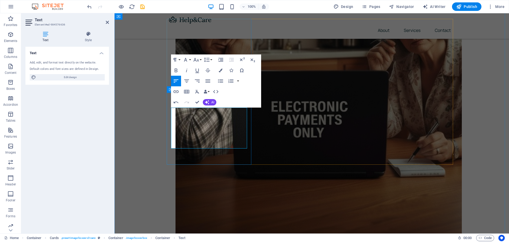
click at [107, 21] on icon at bounding box center [107, 22] width 3 height 4
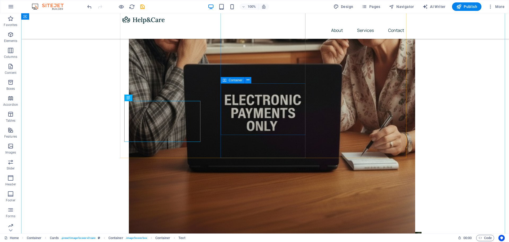
scroll to position [271, 0]
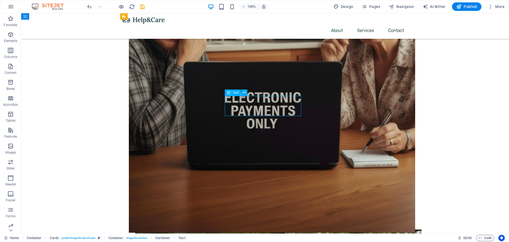
drag, startPoint x: 257, startPoint y: 102, endPoint x: 163, endPoint y: 103, distance: 93.6
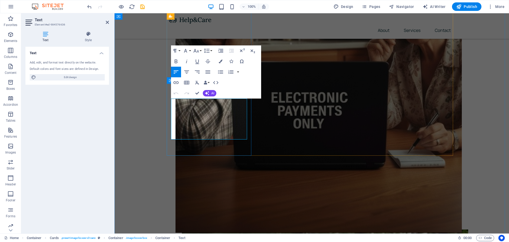
drag, startPoint x: 195, startPoint y: 128, endPoint x: 243, endPoint y: 135, distance: 49.1
drag, startPoint x: 327, startPoint y: 118, endPoint x: 421, endPoint y: 118, distance: 93.9
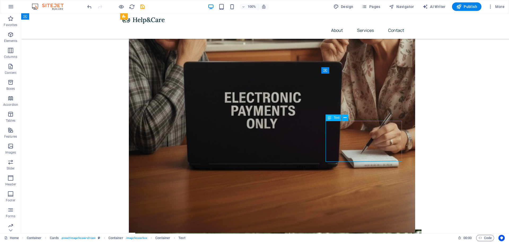
click at [88, 5] on icon "undo" at bounding box center [89, 7] width 6 height 6
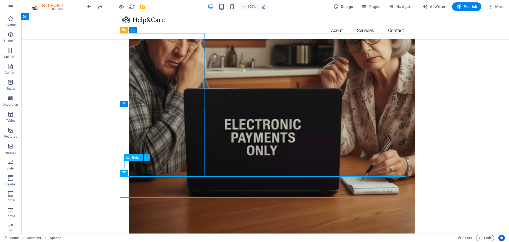
scroll to position [236, 0]
